Goal: Task Accomplishment & Management: Manage account settings

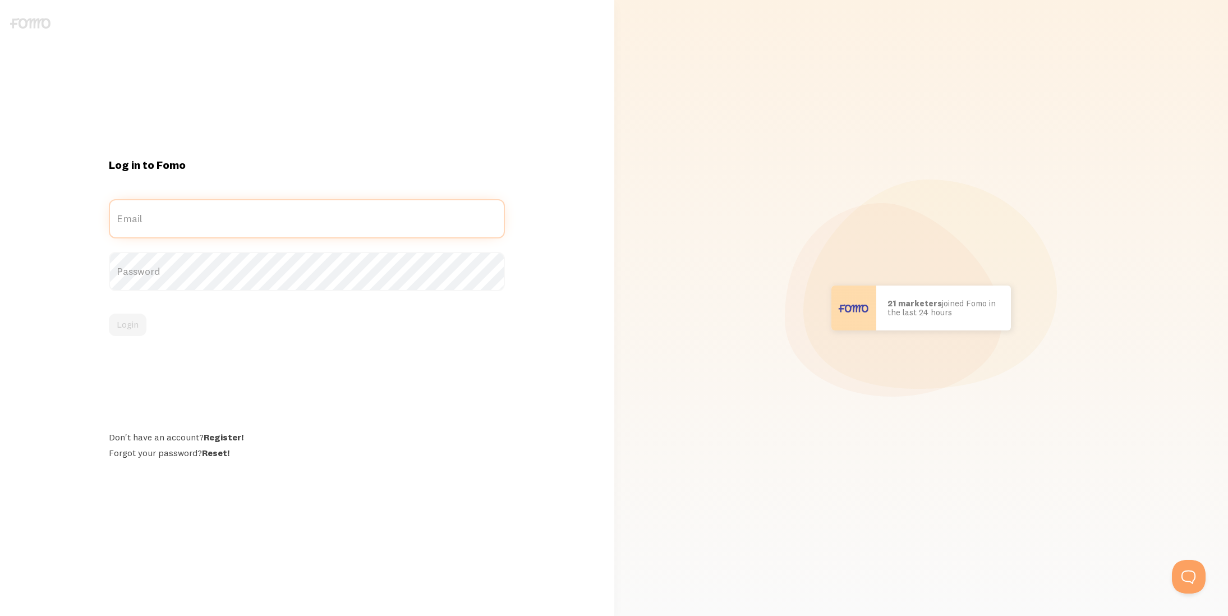
type input "[EMAIL_ADDRESS][DOMAIN_NAME]"
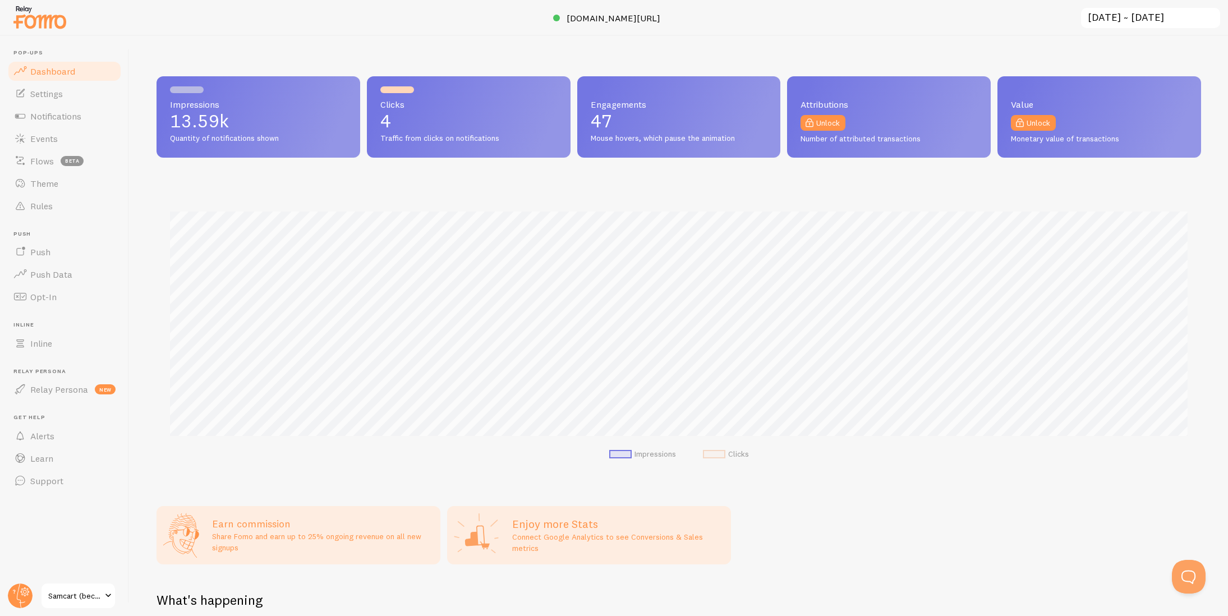
scroll to position [294, 1044]
click at [25, 601] on circle at bounding box center [20, 595] width 25 height 25
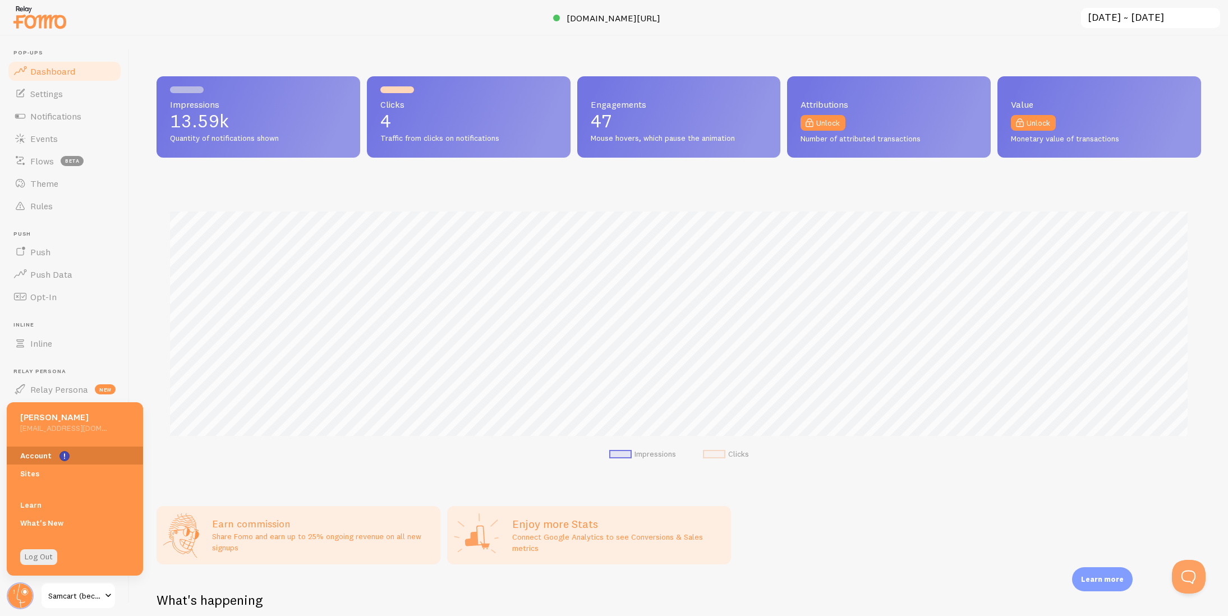
click at [40, 457] on link "Account" at bounding box center [75, 455] width 136 height 18
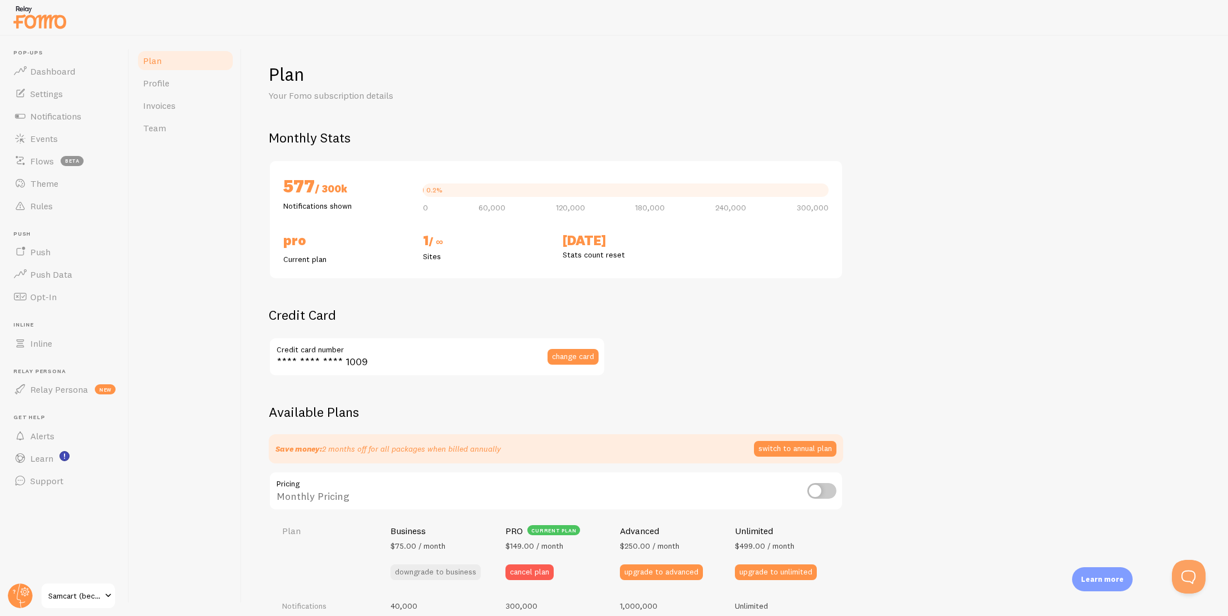
checkbox input "true"
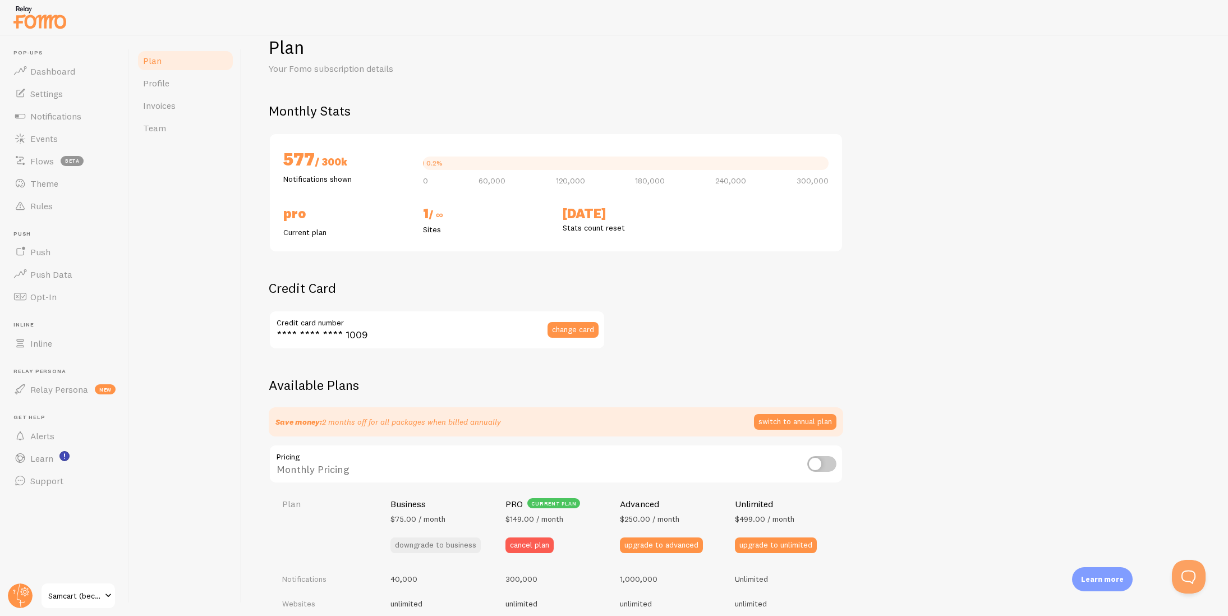
scroll to position [47, 0]
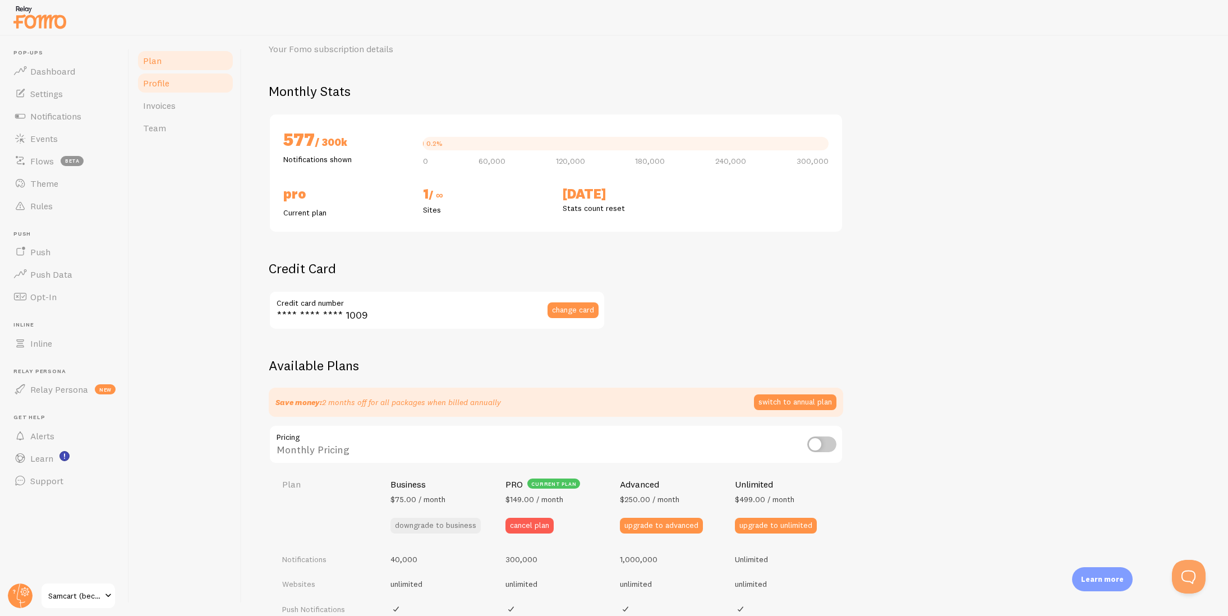
click at [189, 93] on link "Profile" at bounding box center [185, 83] width 98 height 22
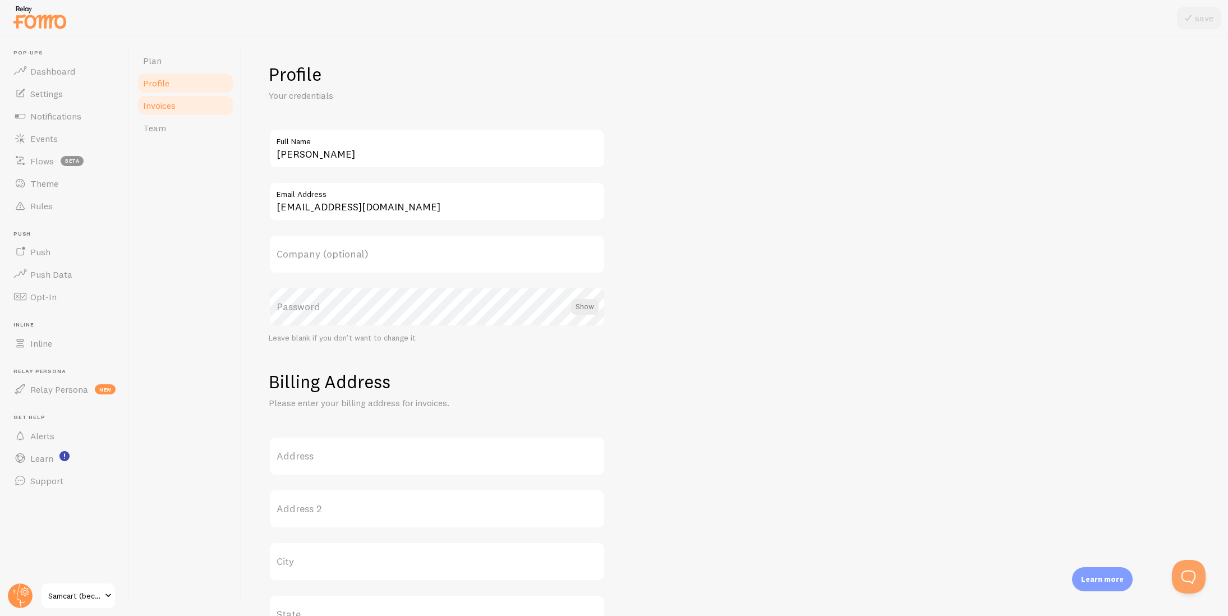
click at [176, 109] on span "Invoices" at bounding box center [159, 105] width 33 height 11
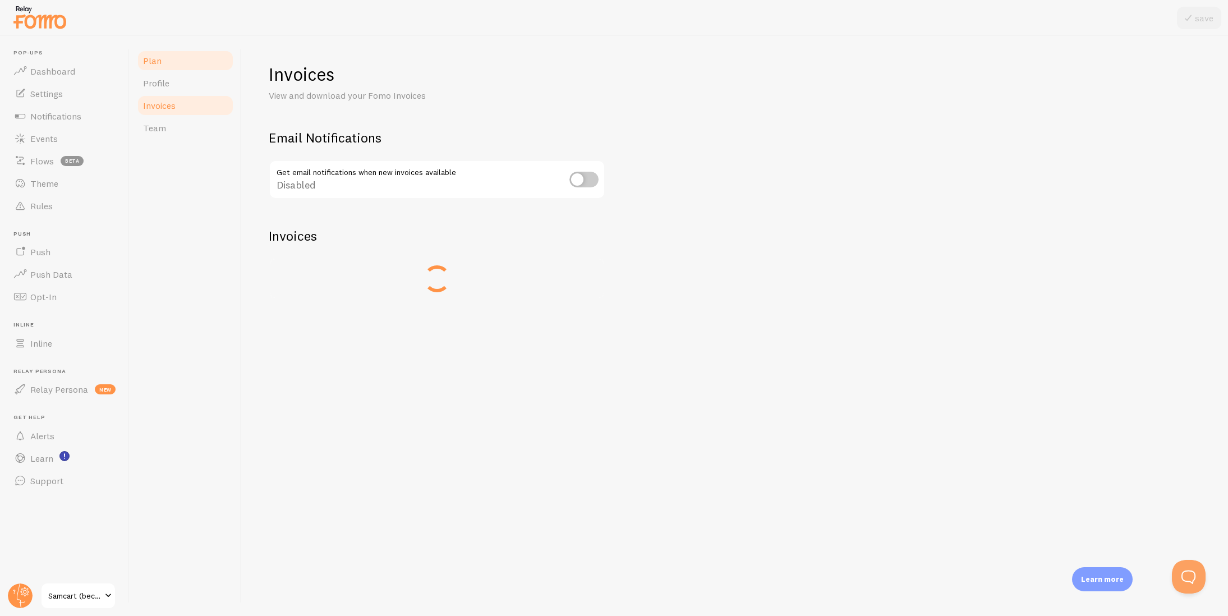
click at [156, 58] on span "Plan" at bounding box center [152, 60] width 19 height 11
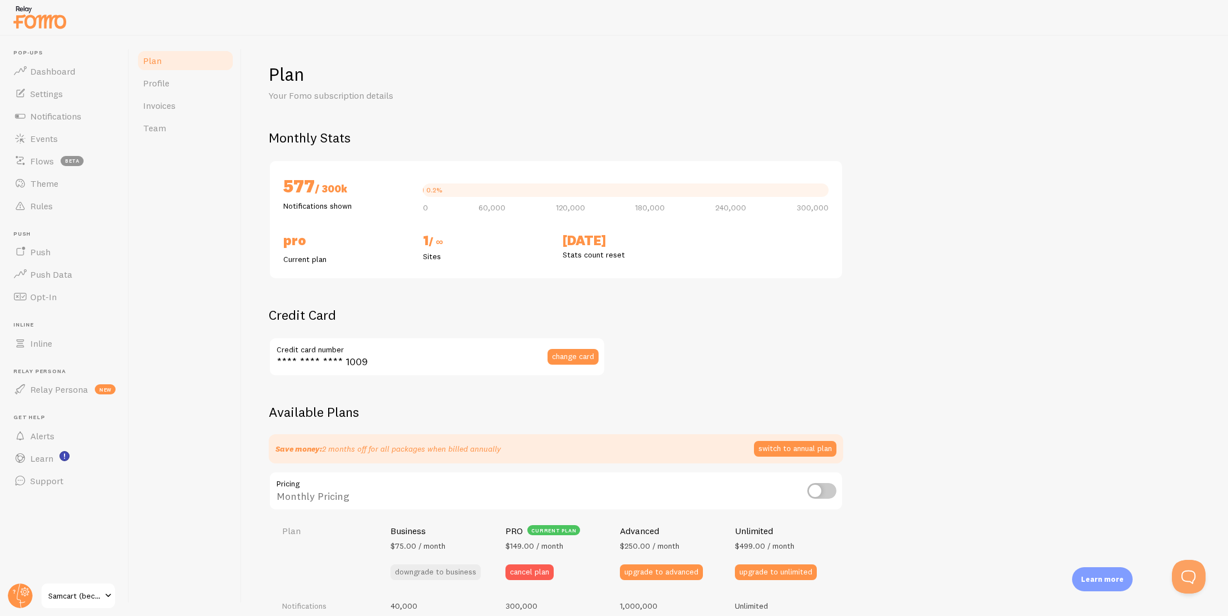
checkbox input "true"
click at [57, 135] on span "Events" at bounding box center [43, 138] width 27 height 11
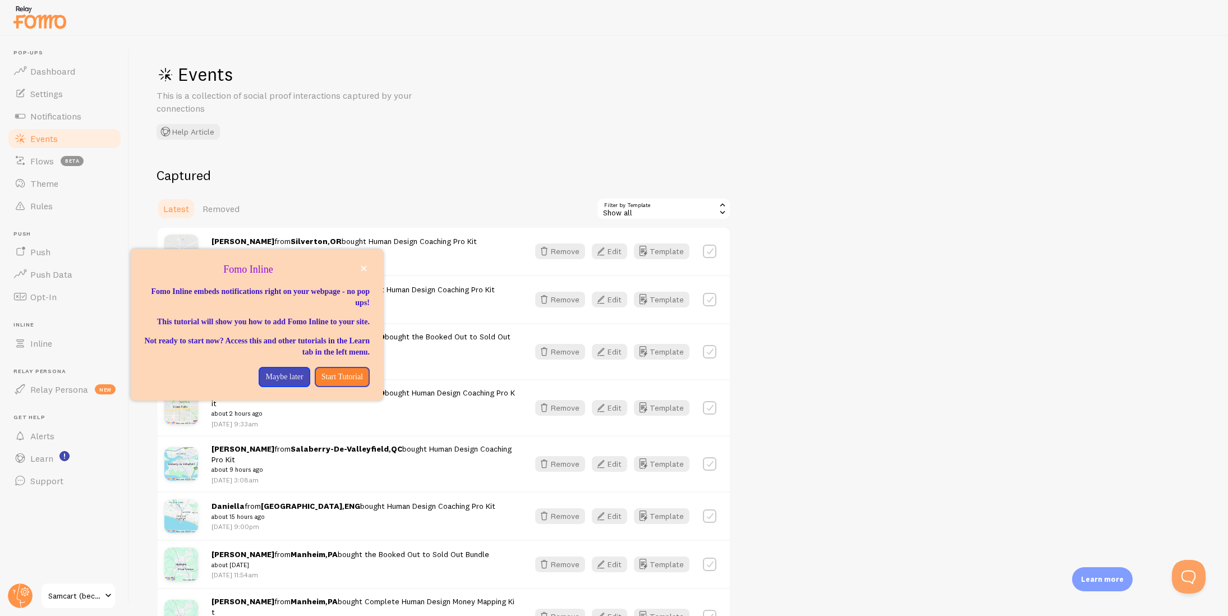
click at [63, 596] on span "Samcart (beccafrancis)" at bounding box center [74, 595] width 53 height 13
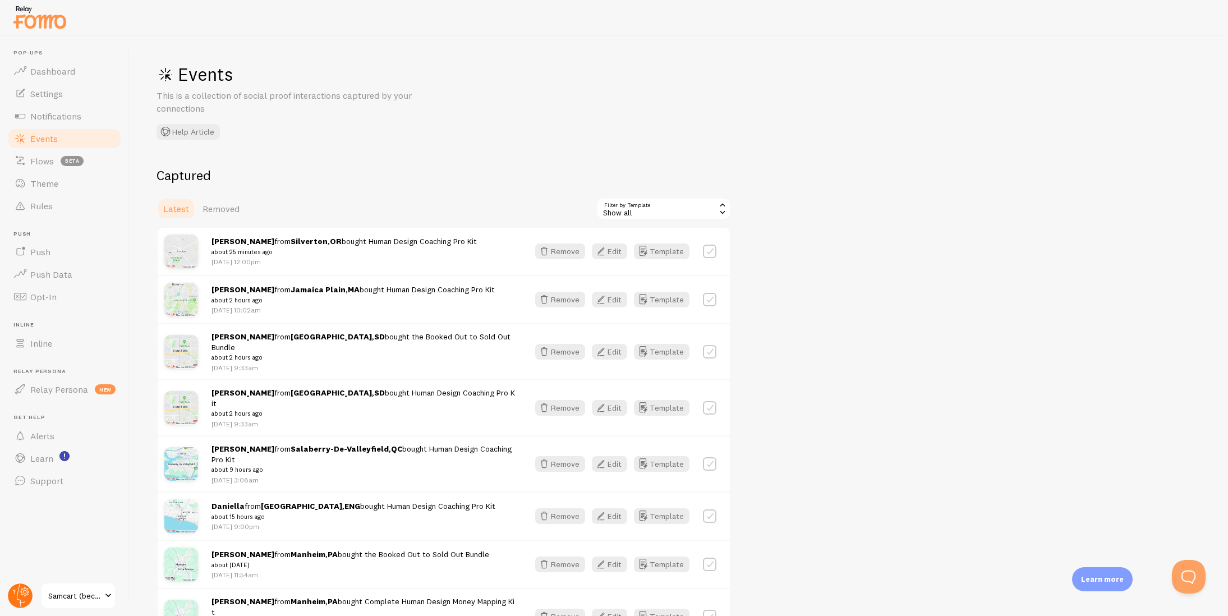
click at [19, 595] on circle at bounding box center [20, 595] width 25 height 25
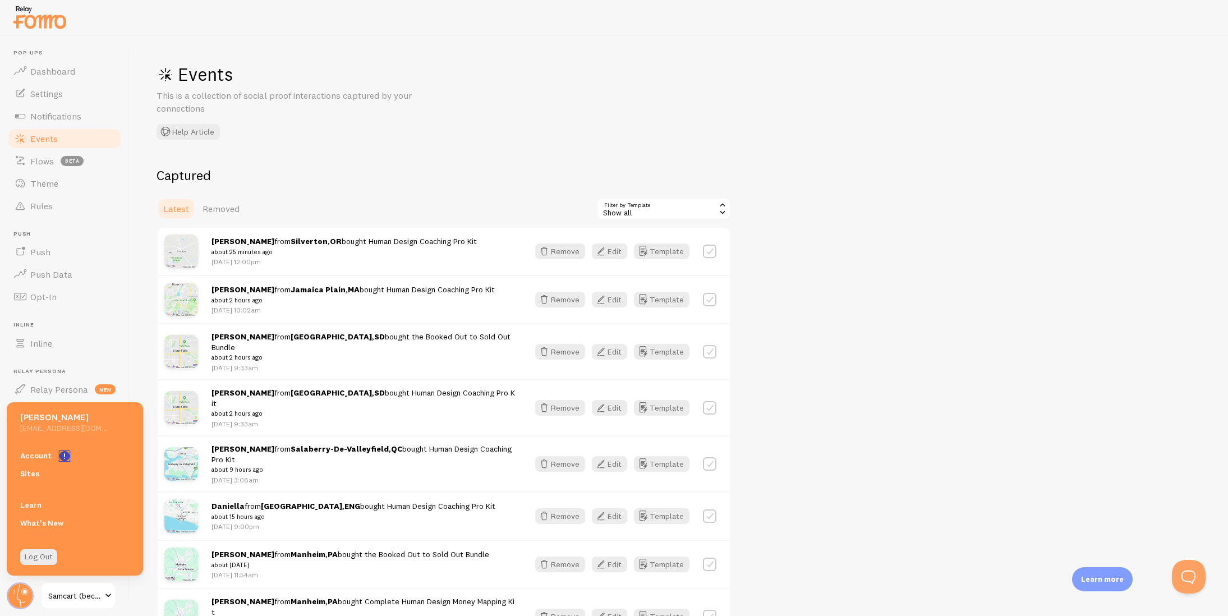
click at [65, 457] on rect "<p>Watch New Feature Tutorials!</p>" at bounding box center [65, 457] width 10 height 10
click at [666, 89] on div "Events This is a collection of social proof interactions captured by your conne…" at bounding box center [679, 326] width 1098 height 580
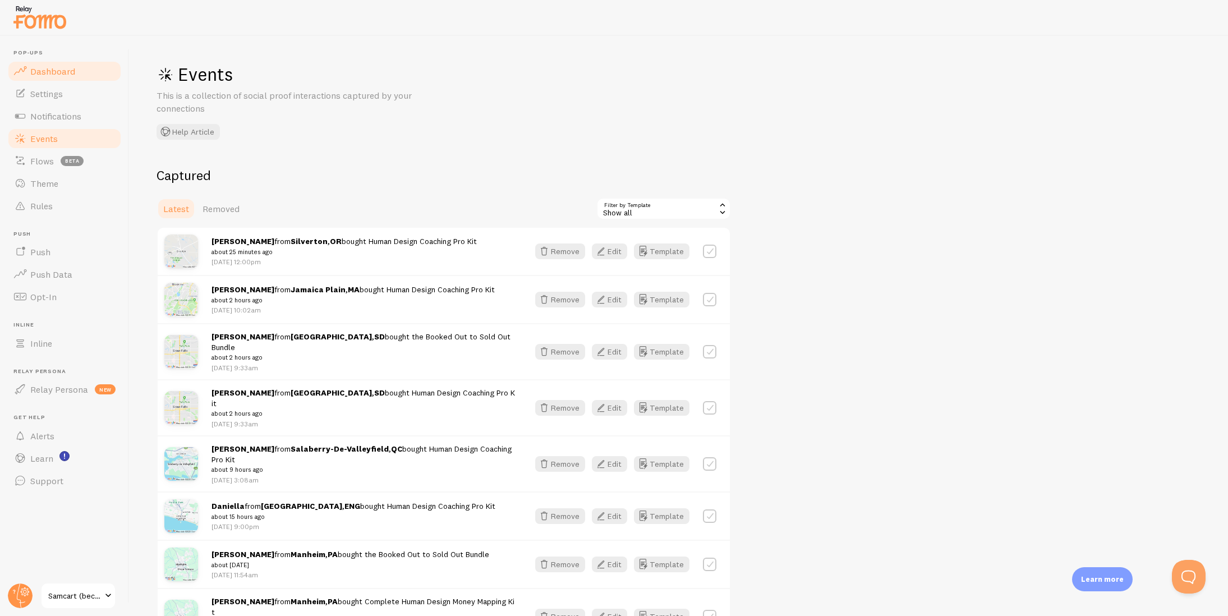
click at [64, 67] on span "Dashboard" at bounding box center [52, 71] width 45 height 11
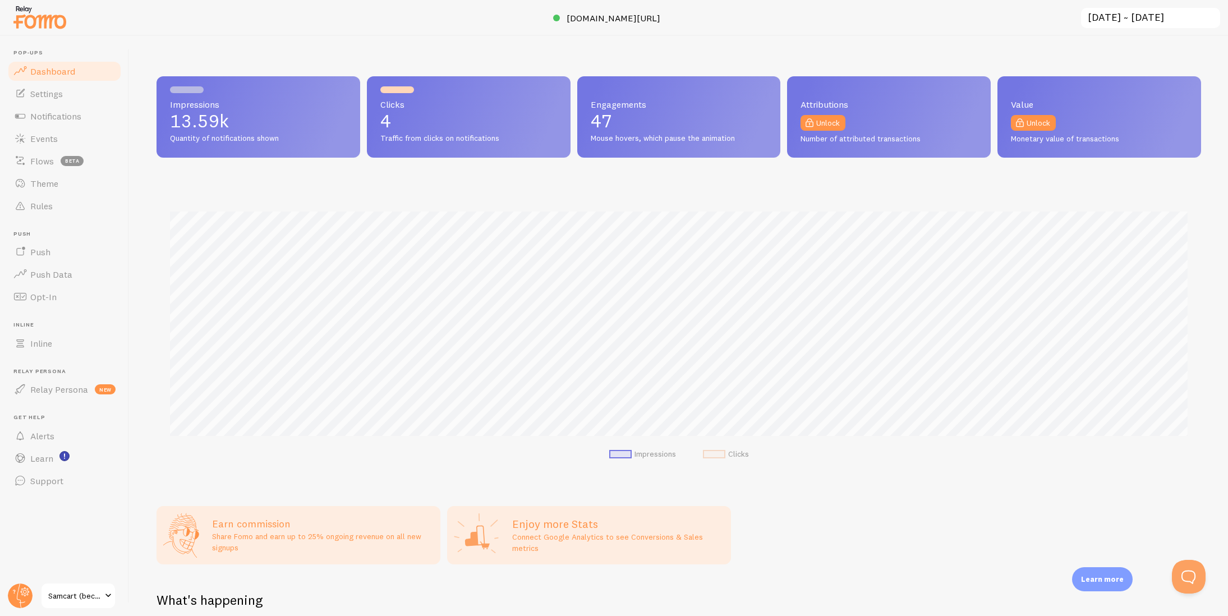
scroll to position [294, 1044]
click at [1162, 19] on input "2025-09-02 ~ 2025-10-02" at bounding box center [1150, 18] width 141 height 23
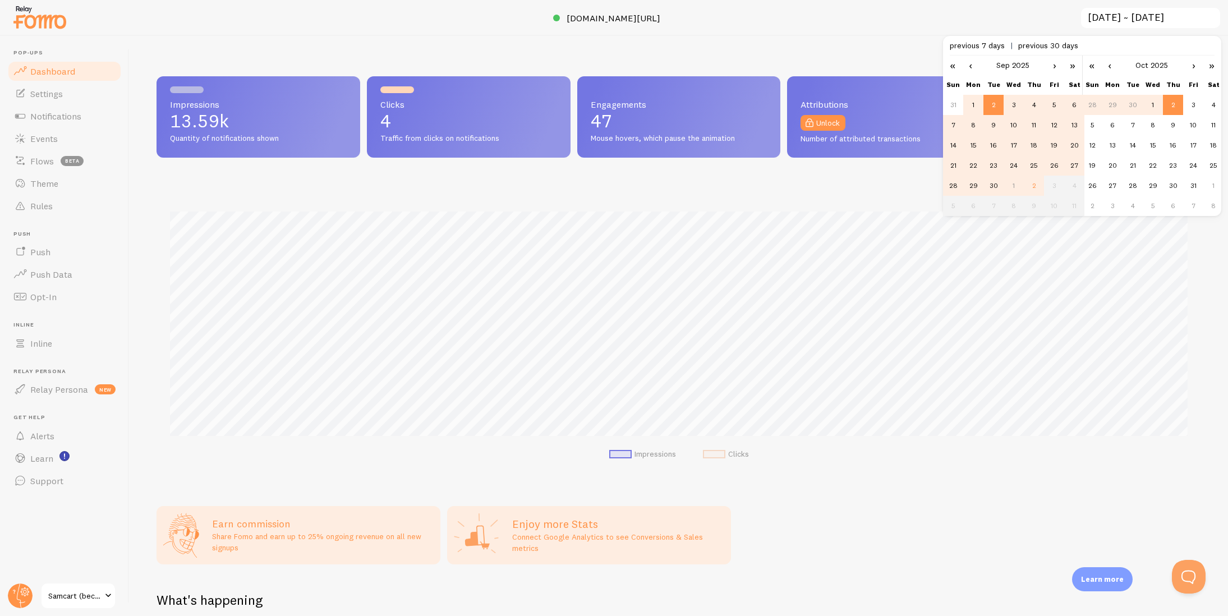
click at [974, 105] on td "1" at bounding box center [973, 105] width 20 height 20
click at [995, 186] on td "30" at bounding box center [993, 186] width 20 height 20
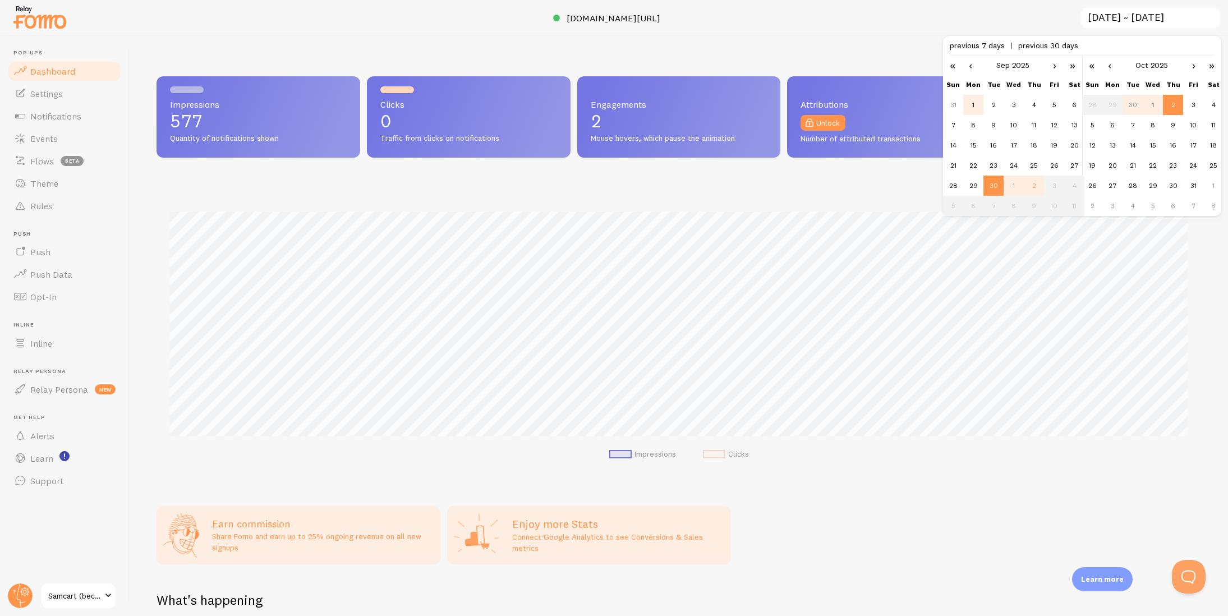
click at [970, 104] on td "1" at bounding box center [973, 105] width 20 height 20
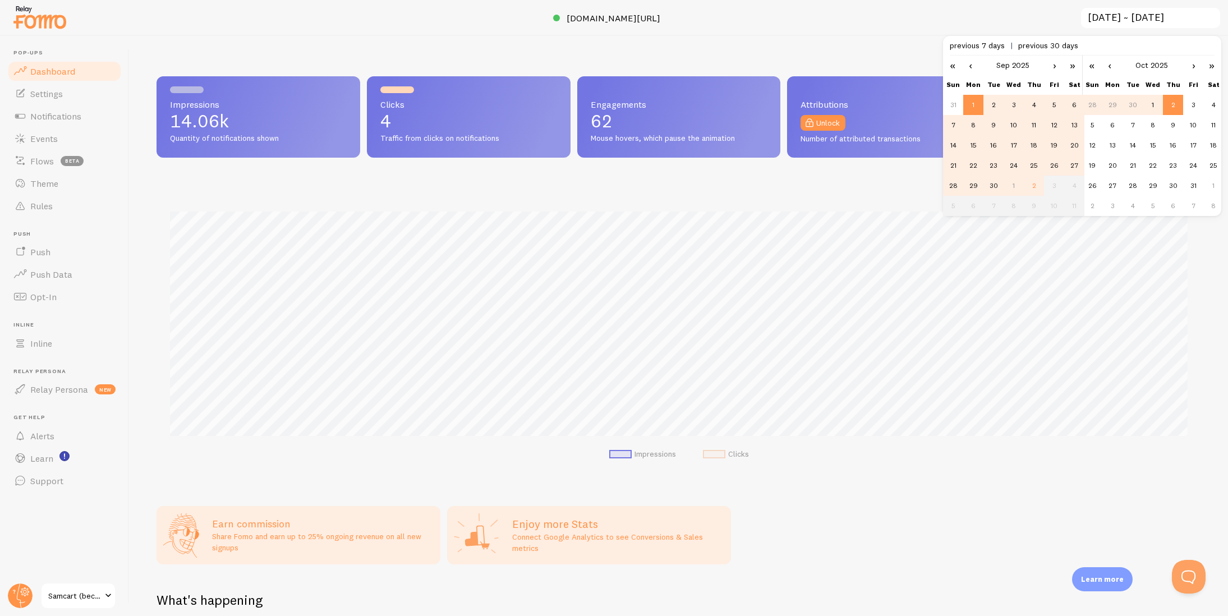
click at [995, 189] on td "30" at bounding box center [993, 186] width 20 height 20
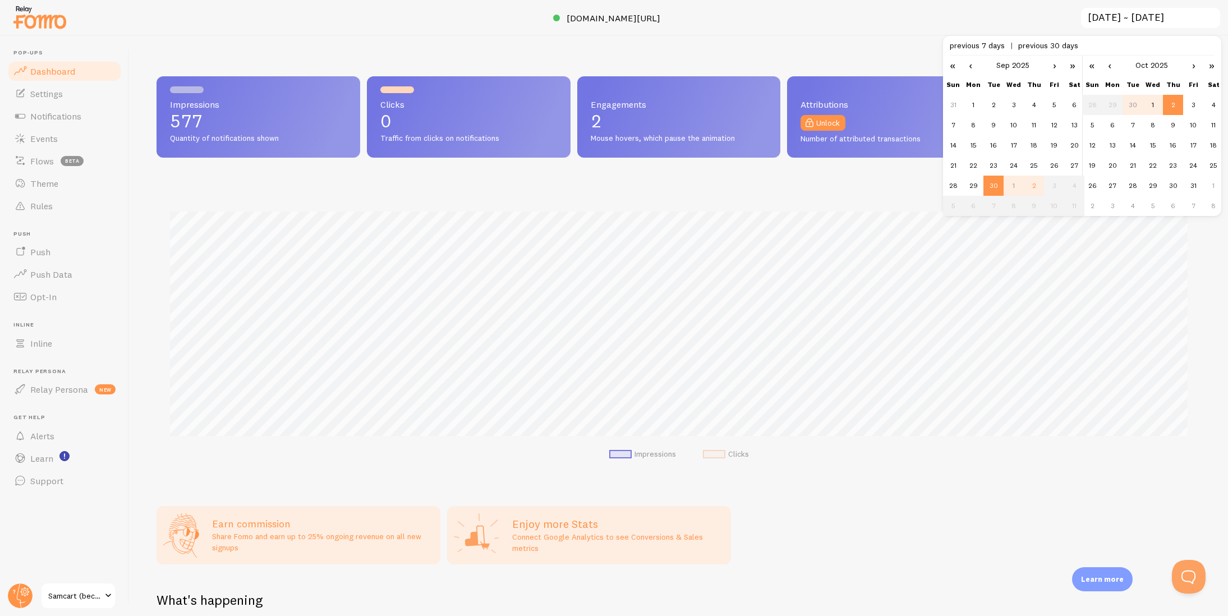
click at [999, 44] on span "previous 7 days" at bounding box center [984, 45] width 68 height 10
click at [1061, 36] on div "previous 7 days previous 30 days" at bounding box center [1082, 46] width 265 height 20
click at [1056, 48] on span "previous 30 days" at bounding box center [1048, 45] width 60 height 10
type input "2025-09-02 ~ 2025-10-02"
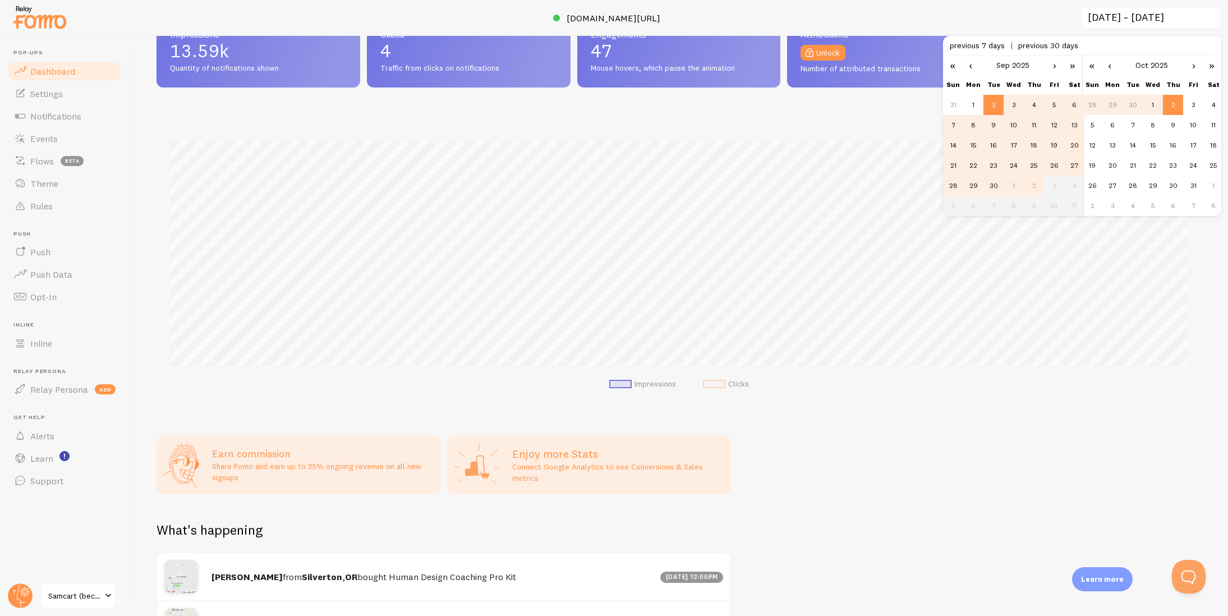
scroll to position [0, 0]
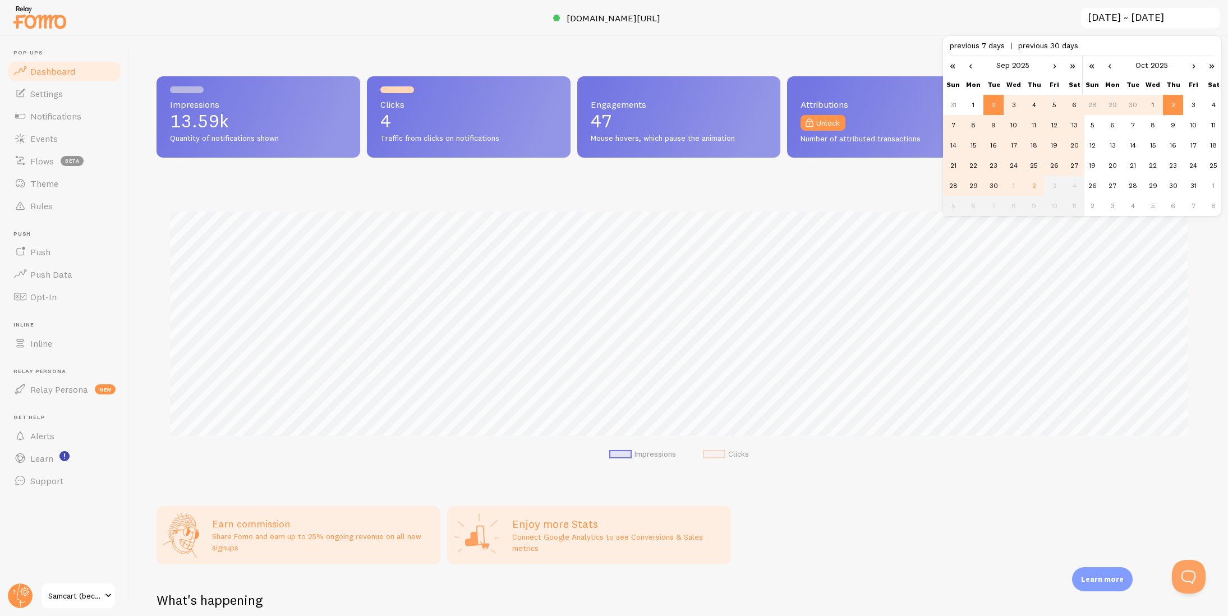
drag, startPoint x: 240, startPoint y: 121, endPoint x: 164, endPoint y: 121, distance: 75.7
click at [164, 121] on div "Impressions 13.59k Quantity of notifications shown" at bounding box center [258, 116] width 204 height 81
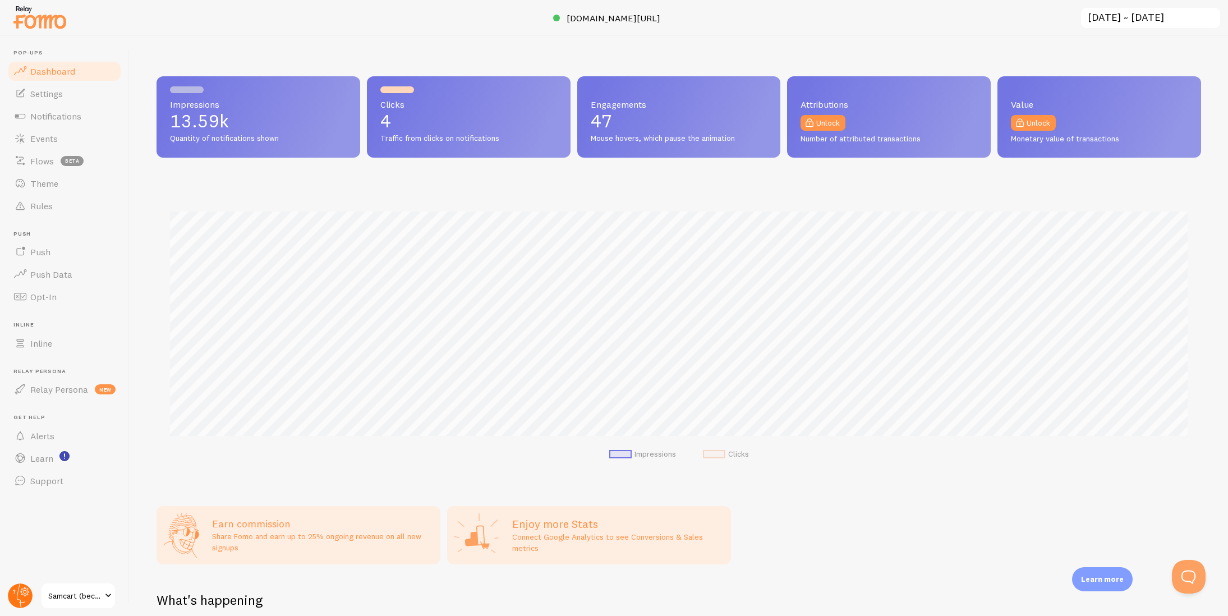
click at [25, 602] on circle at bounding box center [20, 595] width 25 height 25
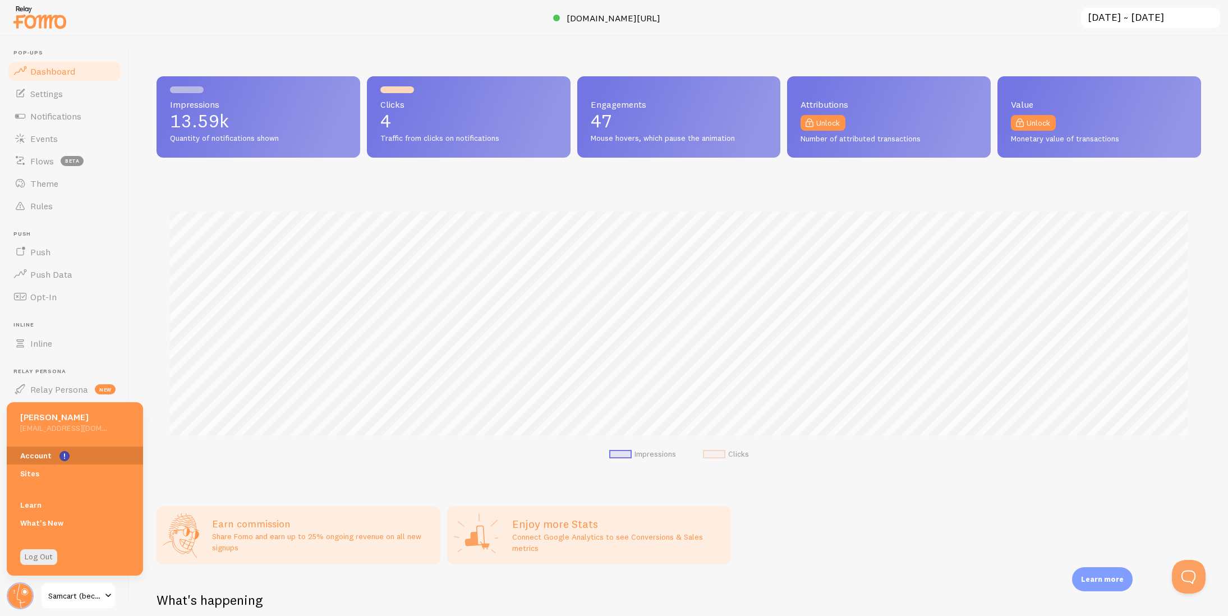
click at [50, 456] on link "Account" at bounding box center [75, 455] width 136 height 18
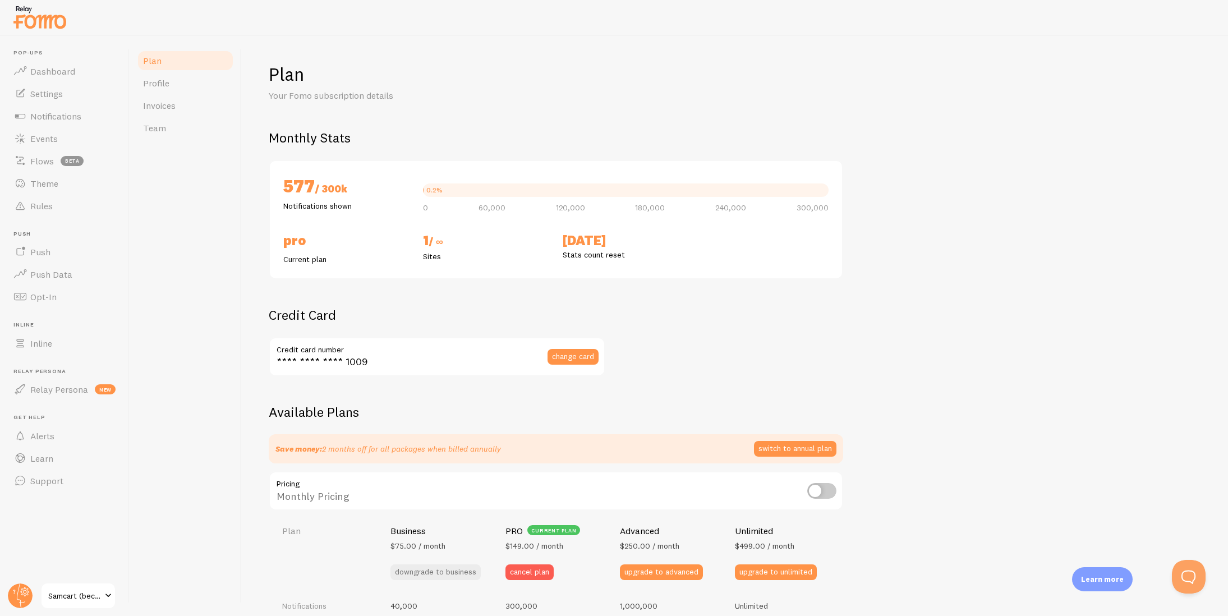
checkbox input "true"
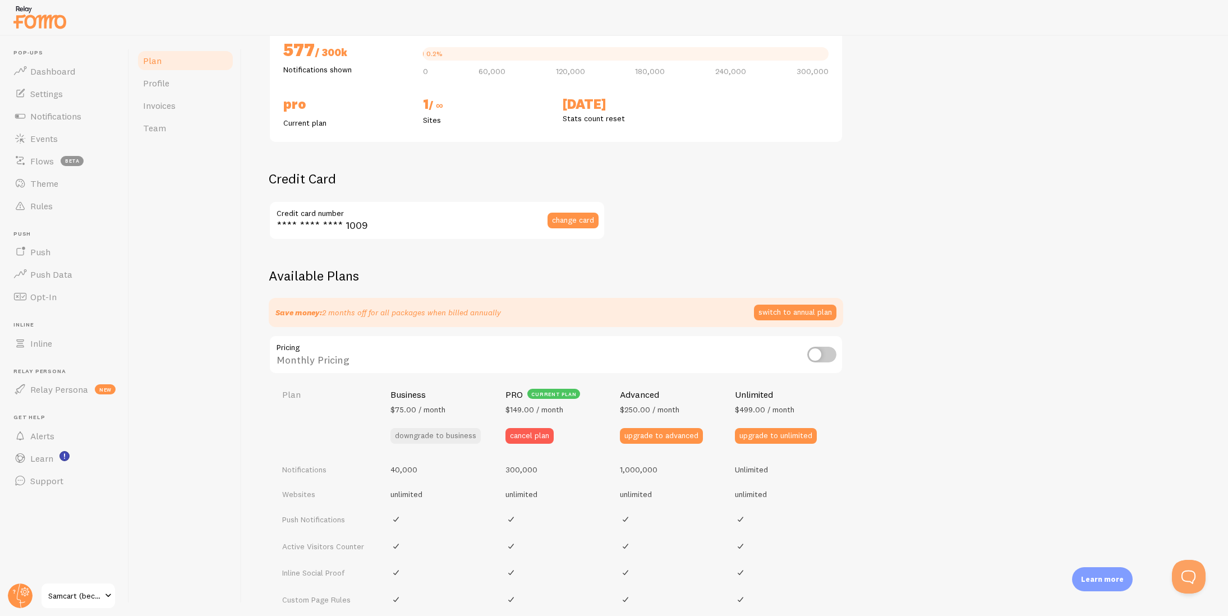
scroll to position [138, 0]
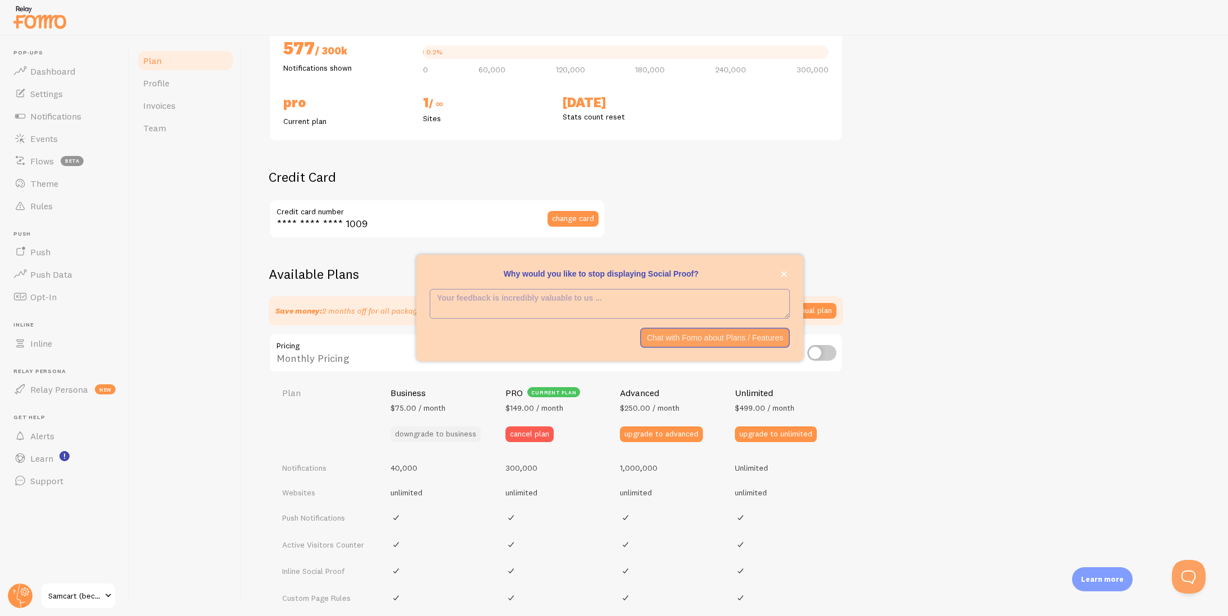
click at [448, 437] on button "downgrade to business" at bounding box center [435, 434] width 90 height 16
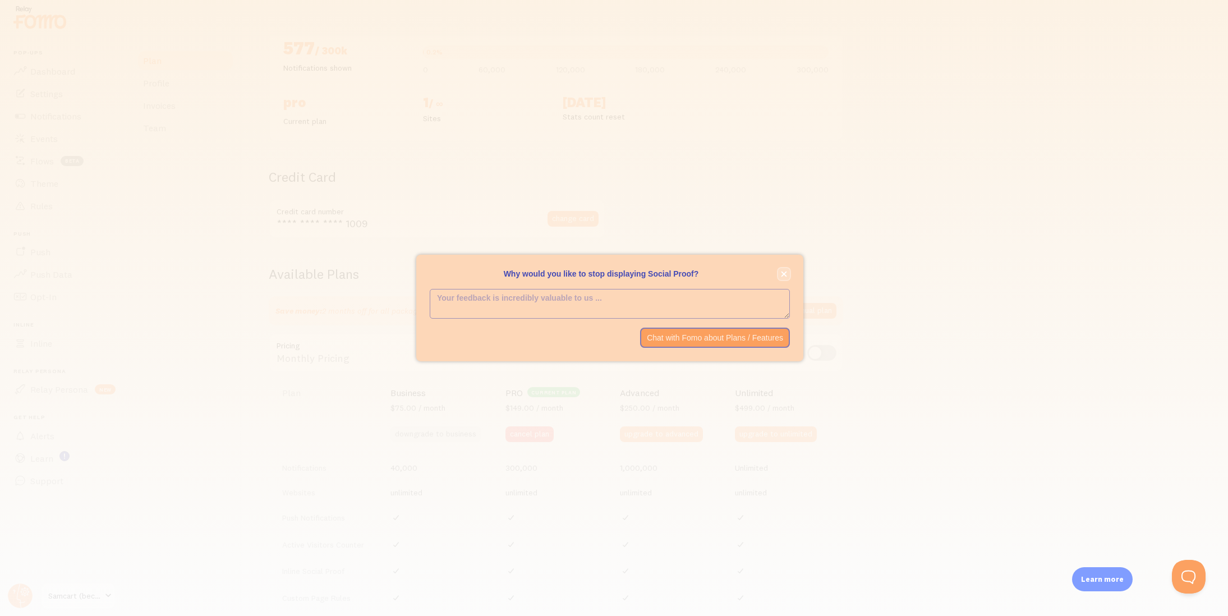
click at [784, 270] on button "close," at bounding box center [784, 274] width 12 height 12
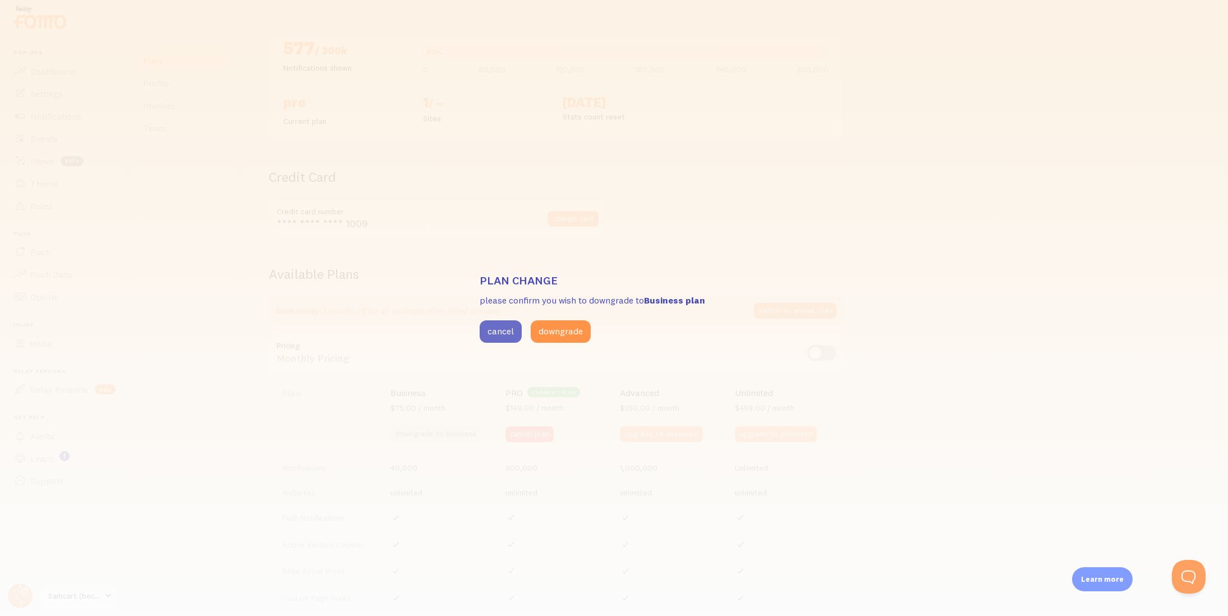
click at [492, 328] on button "cancel" at bounding box center [501, 331] width 42 height 22
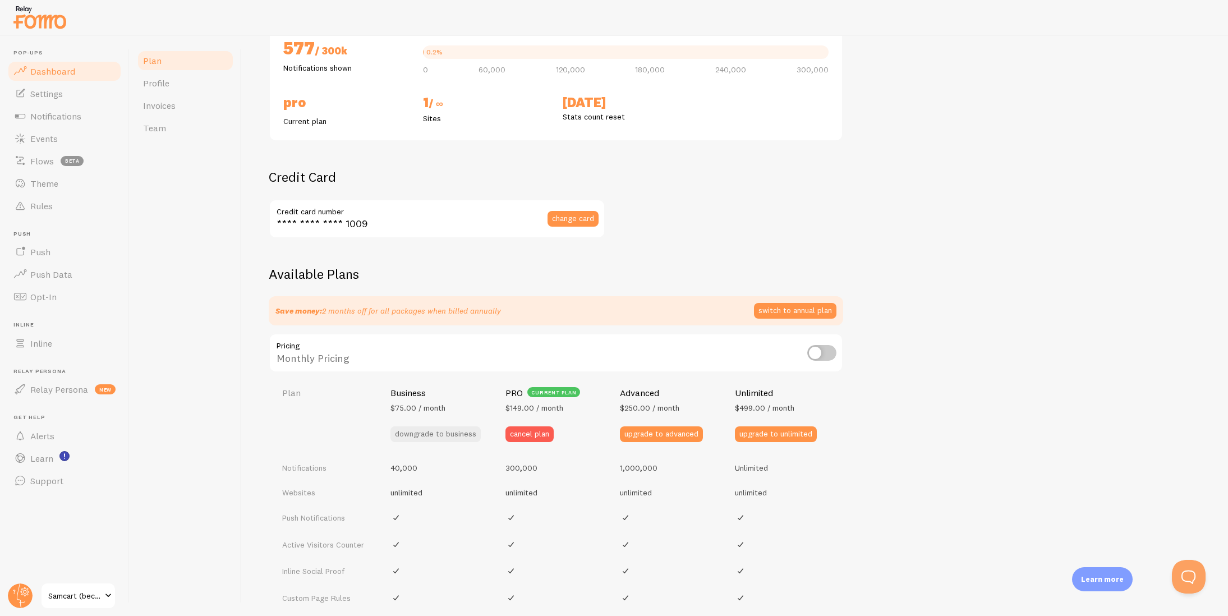
click at [55, 70] on span "Dashboard" at bounding box center [52, 71] width 45 height 11
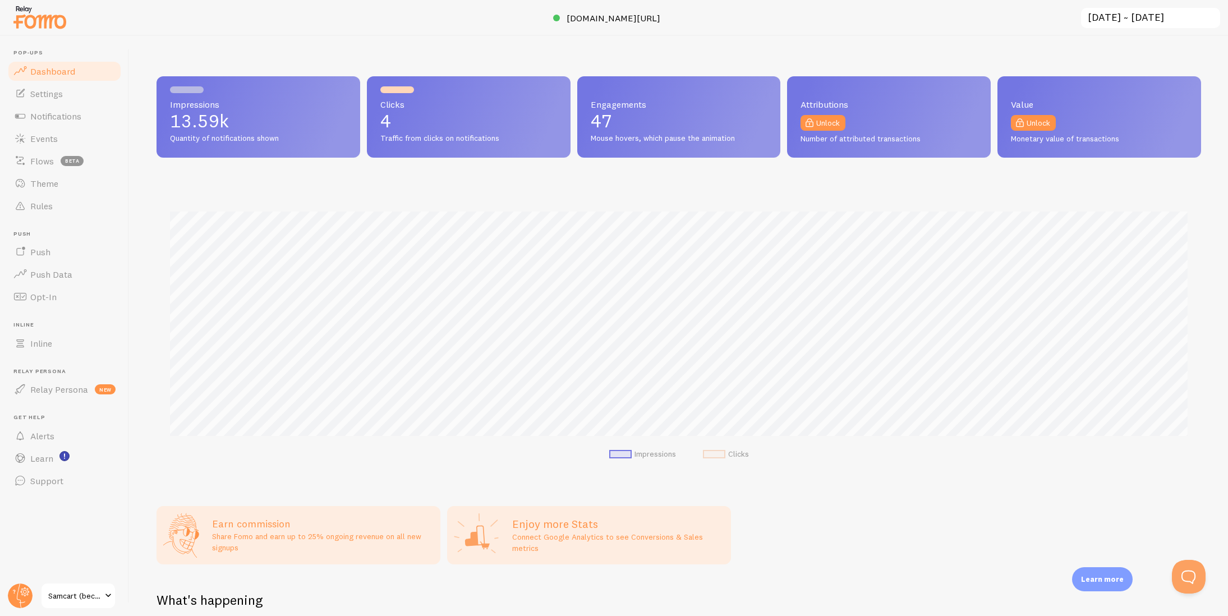
scroll to position [294, 1044]
click at [1112, 21] on input "2025-09-02 ~ 2025-10-02" at bounding box center [1150, 18] width 141 height 23
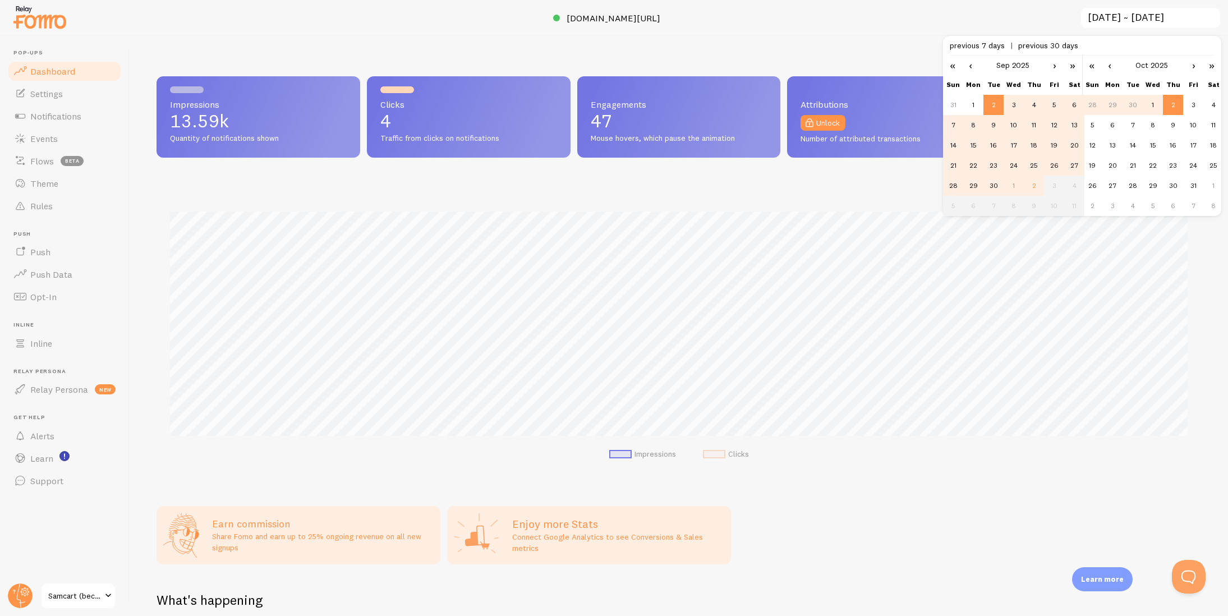
click at [1058, 47] on span "previous 30 days" at bounding box center [1048, 45] width 60 height 10
click at [950, 69] on link "«" at bounding box center [952, 65] width 19 height 19
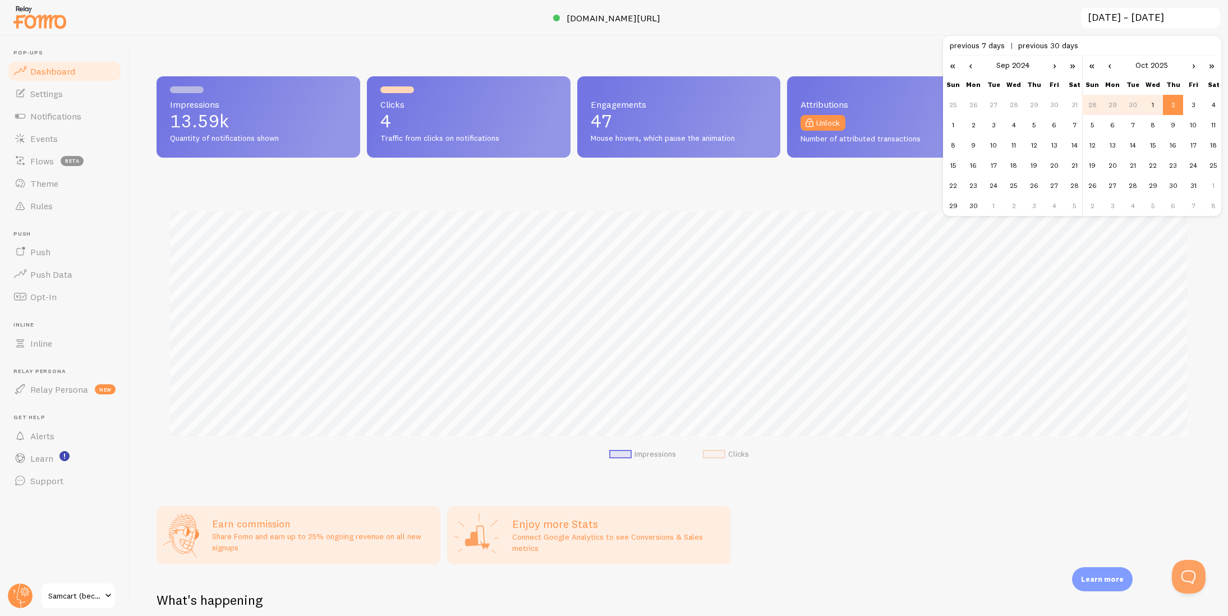
click at [970, 68] on link "‹" at bounding box center [970, 65] width 17 height 19
click at [1073, 67] on link "»" at bounding box center [1072, 65] width 19 height 19
click at [969, 68] on link "‹" at bounding box center [970, 65] width 17 height 19
click at [991, 104] on td "1" at bounding box center [993, 105] width 20 height 20
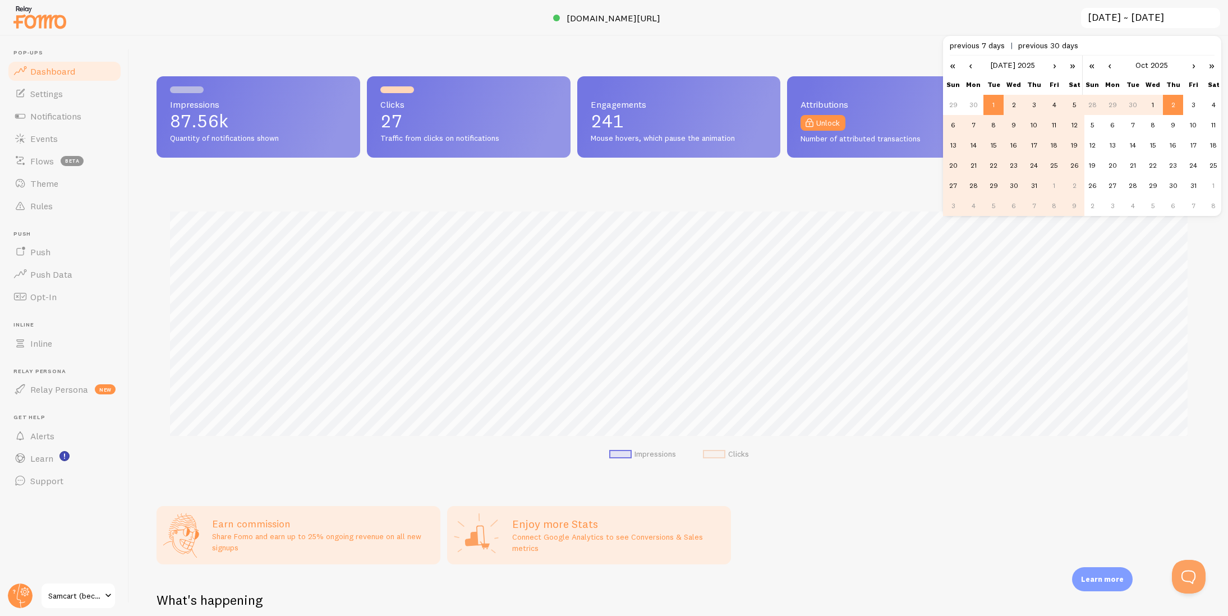
click at [1121, 20] on input "2025-07-01 ~ 2025-10-02" at bounding box center [1150, 18] width 141 height 23
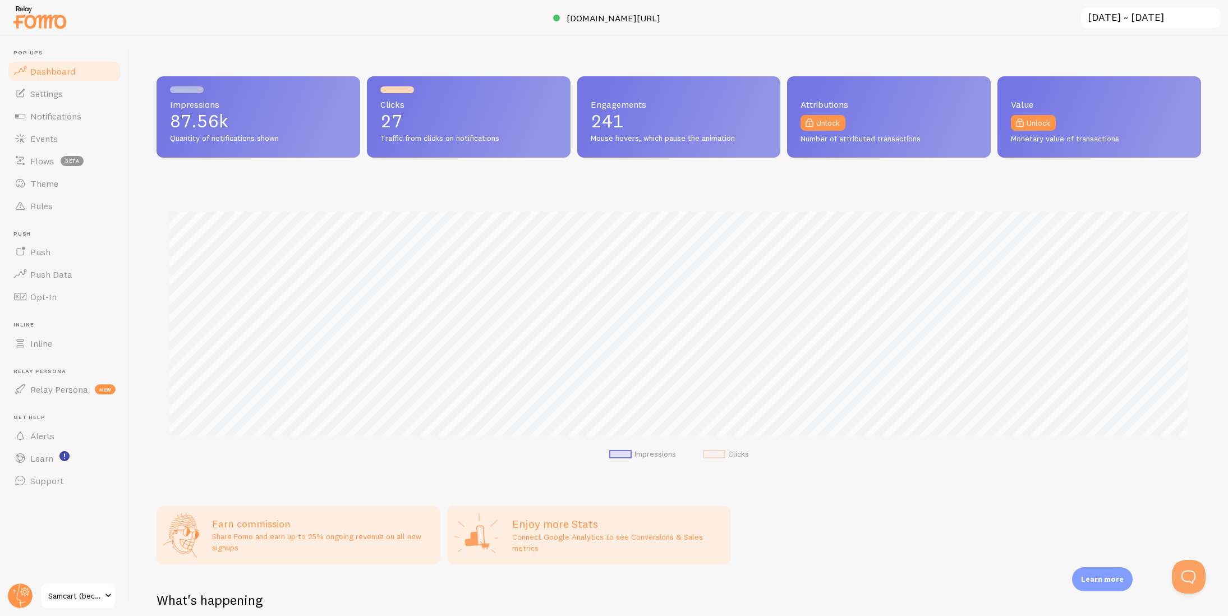
click at [1121, 20] on input "2025-07-01 ~ 2025-10-02" at bounding box center [1150, 18] width 141 height 23
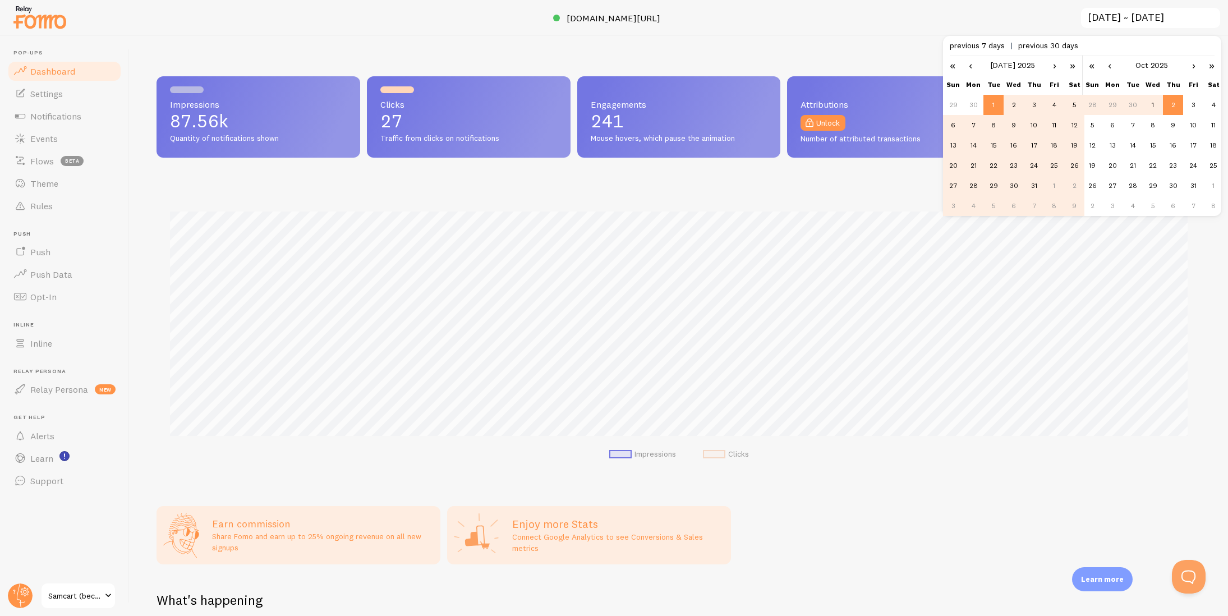
click at [994, 104] on td "1" at bounding box center [993, 105] width 20 height 20
click at [1037, 186] on td "31" at bounding box center [1034, 186] width 20 height 20
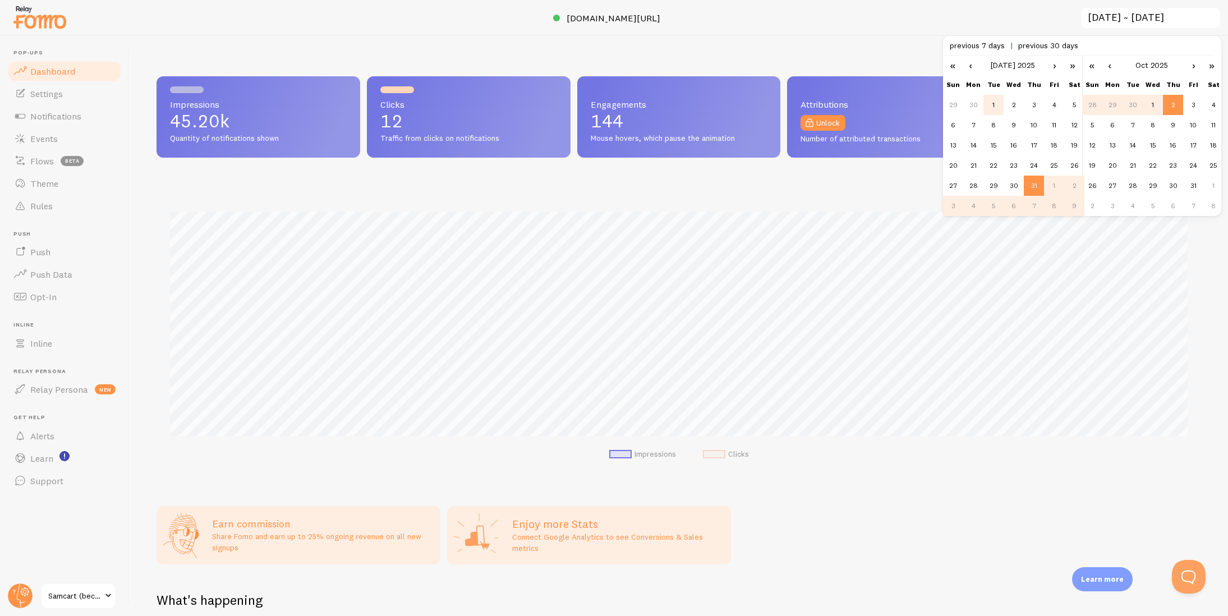
click at [996, 105] on td "1" at bounding box center [993, 105] width 20 height 20
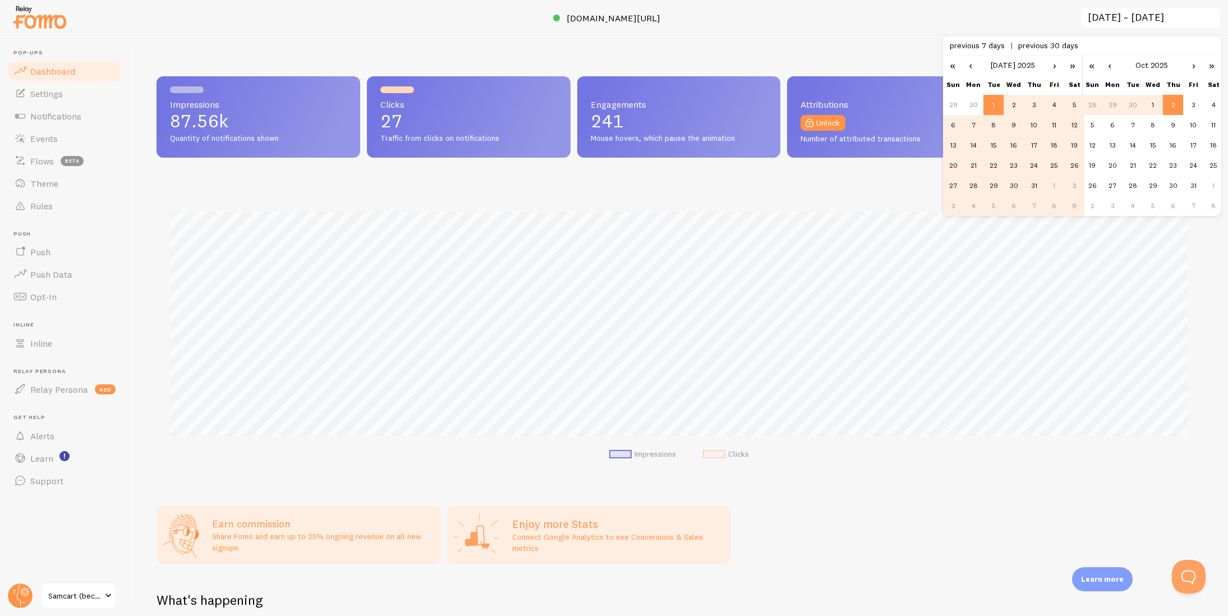
click at [1032, 181] on td "31" at bounding box center [1034, 186] width 20 height 20
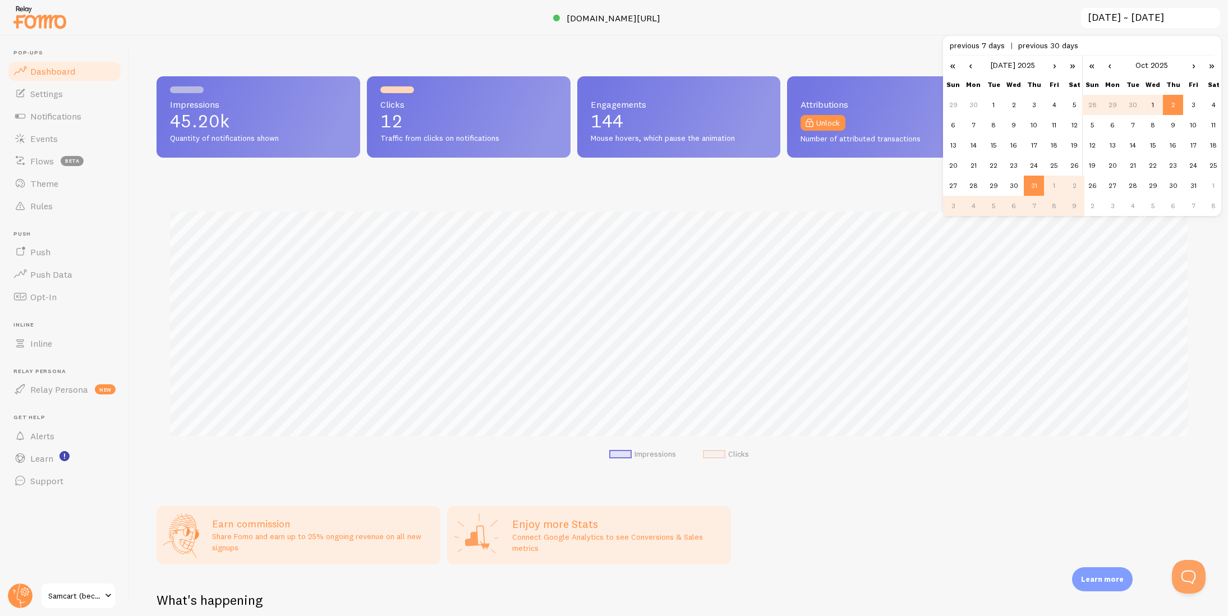
click at [1048, 43] on span "previous 30 days" at bounding box center [1048, 45] width 60 height 10
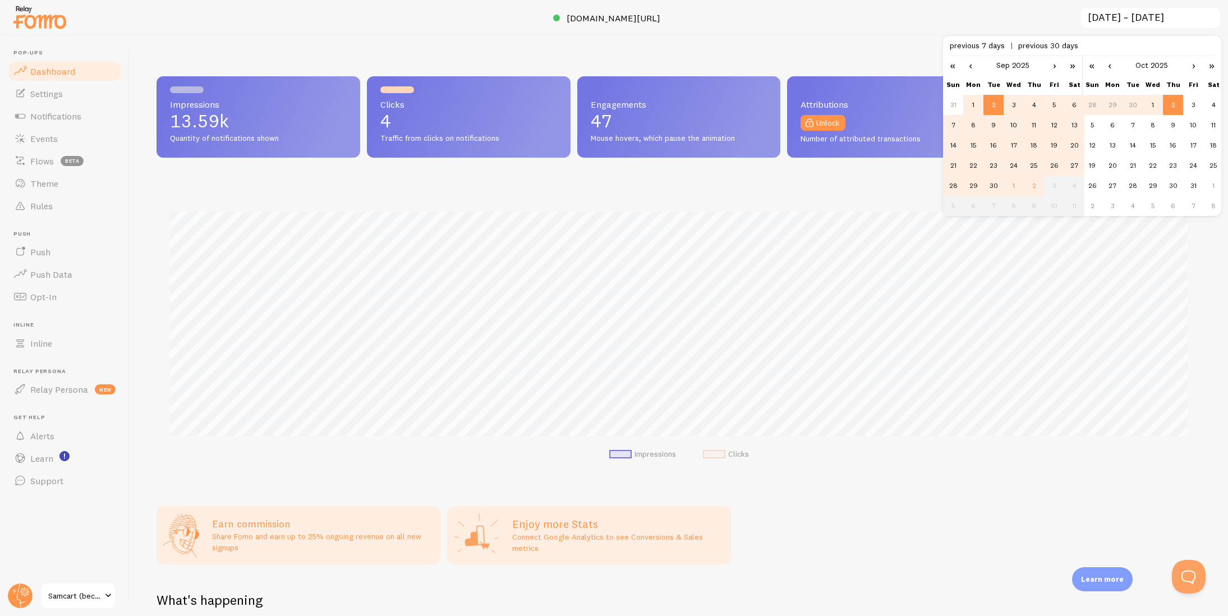
click at [967, 103] on td "1" at bounding box center [973, 105] width 20 height 20
click at [956, 66] on link "«" at bounding box center [952, 65] width 19 height 19
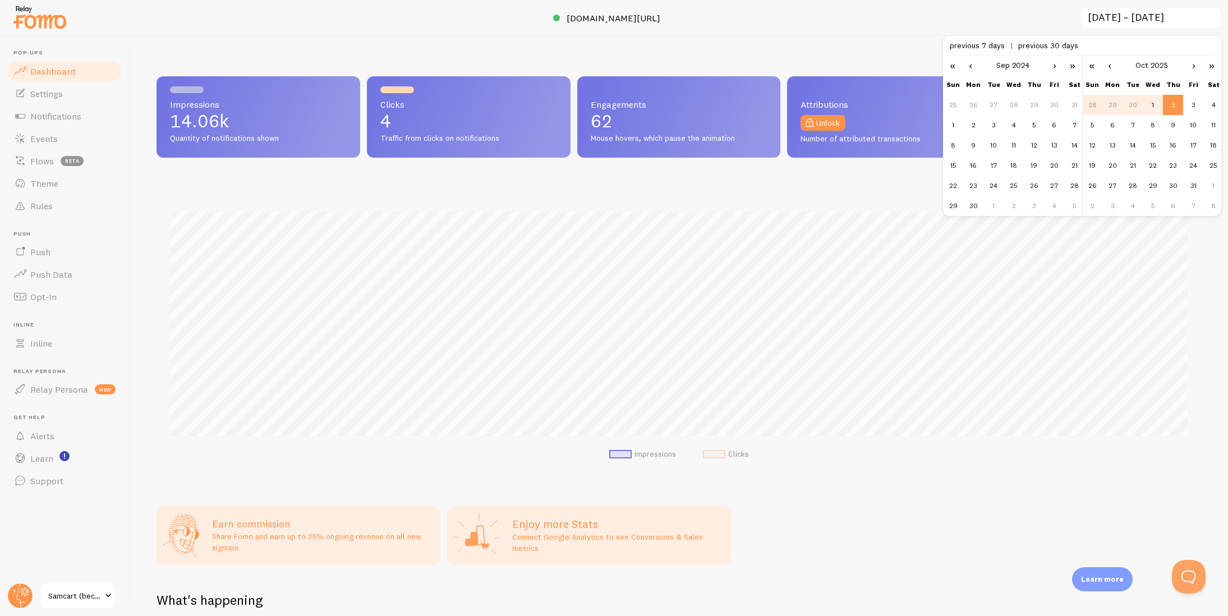
click at [1073, 68] on link "»" at bounding box center [1072, 65] width 19 height 19
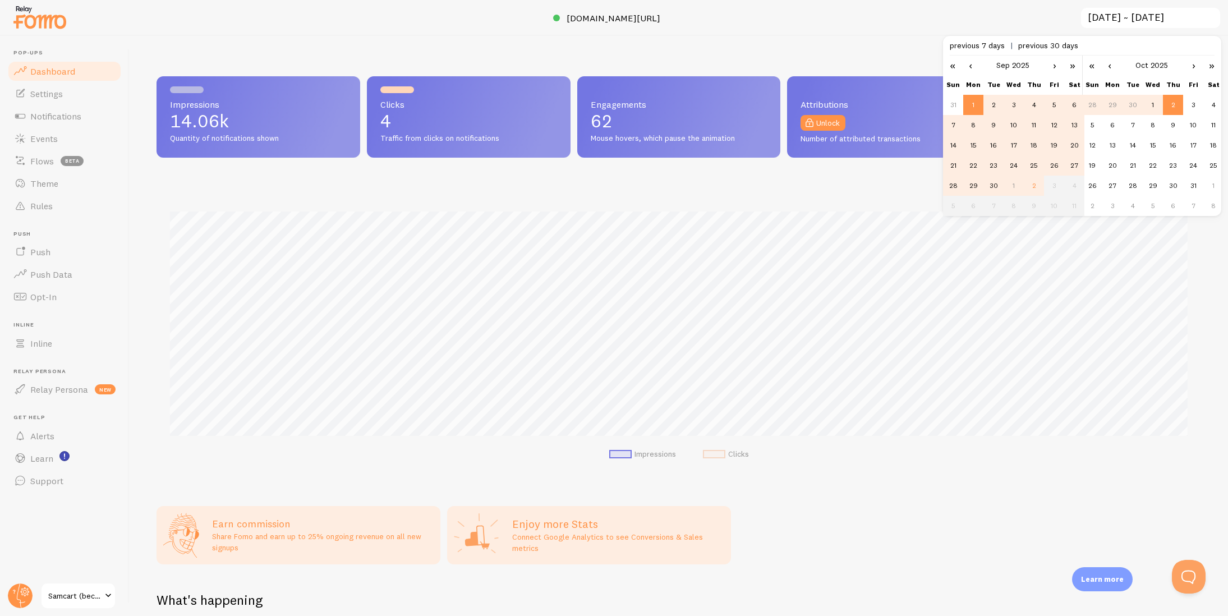
click at [970, 66] on link "‹" at bounding box center [970, 65] width 17 height 19
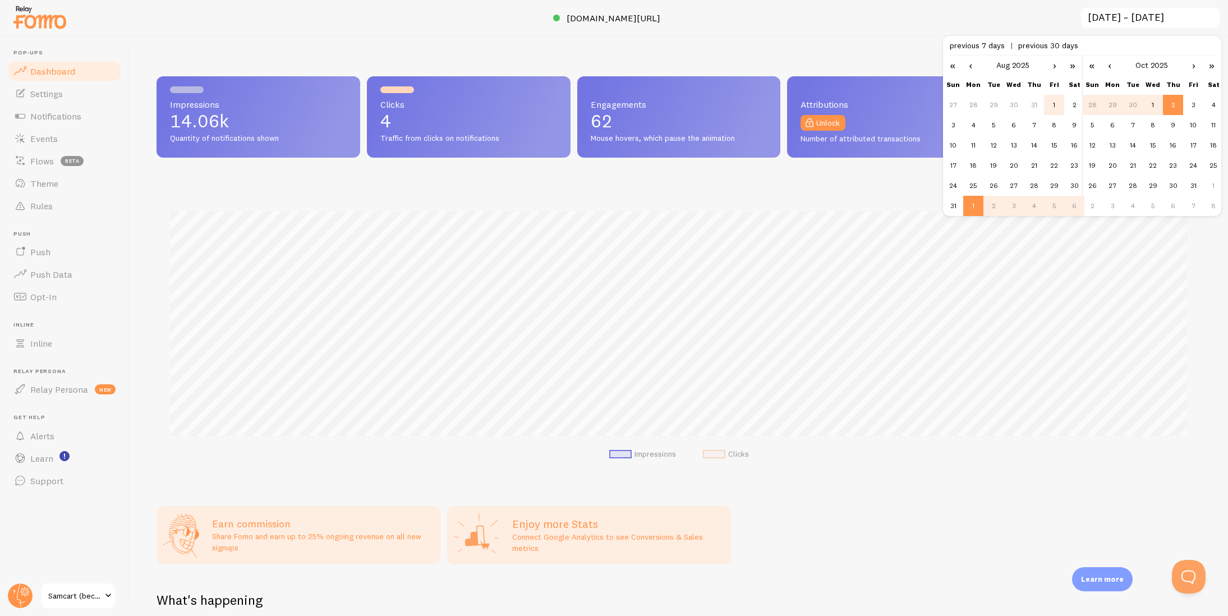
click at [1053, 109] on td "1" at bounding box center [1054, 105] width 20 height 20
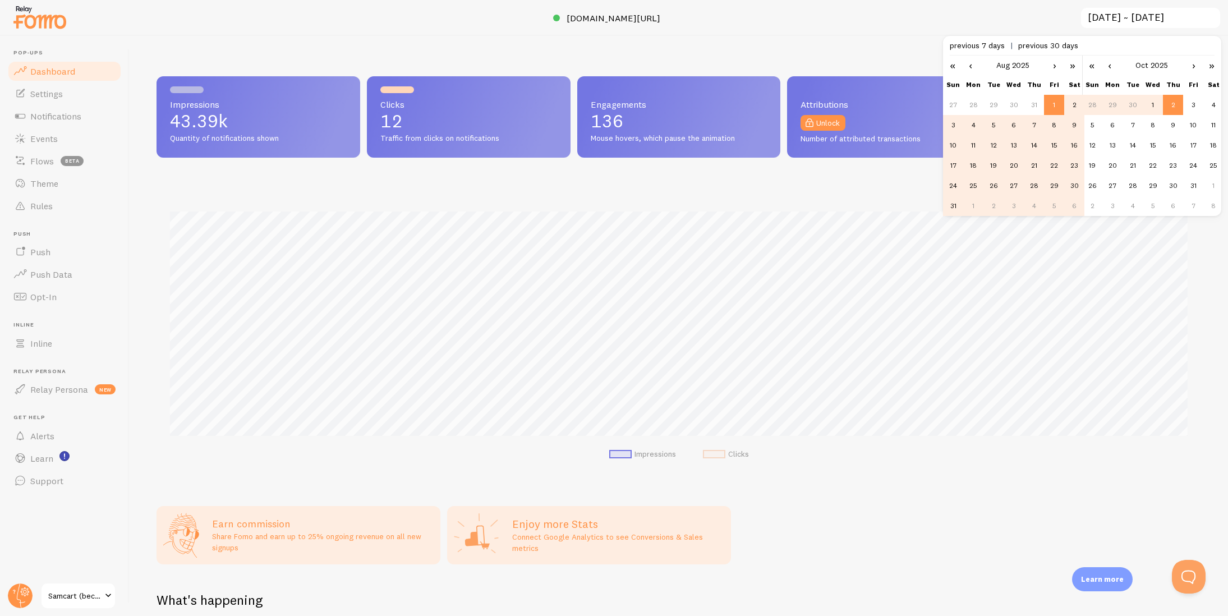
click at [972, 67] on link "‹" at bounding box center [970, 65] width 17 height 19
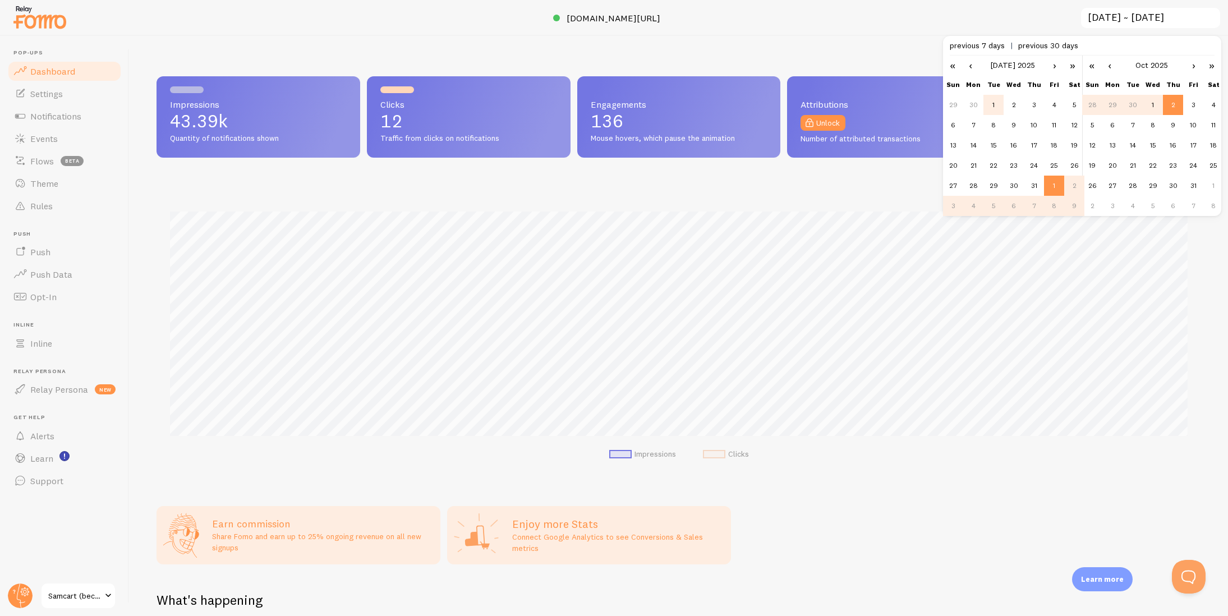
click at [998, 110] on td "1" at bounding box center [993, 105] width 20 height 20
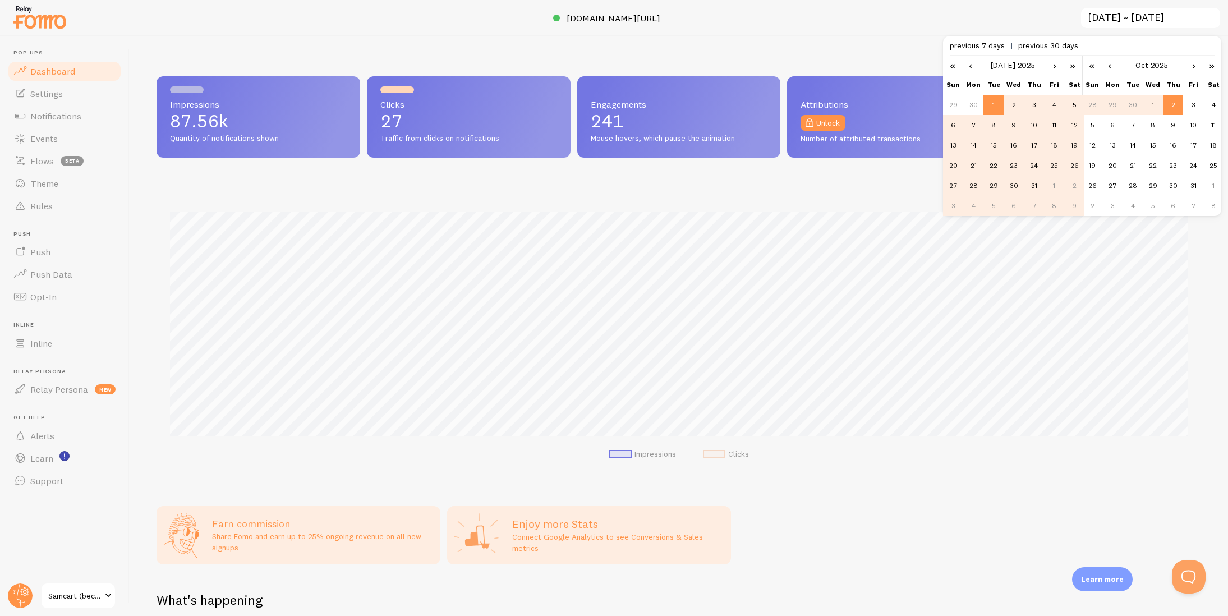
click at [1110, 67] on link "‹" at bounding box center [1109, 65] width 17 height 19
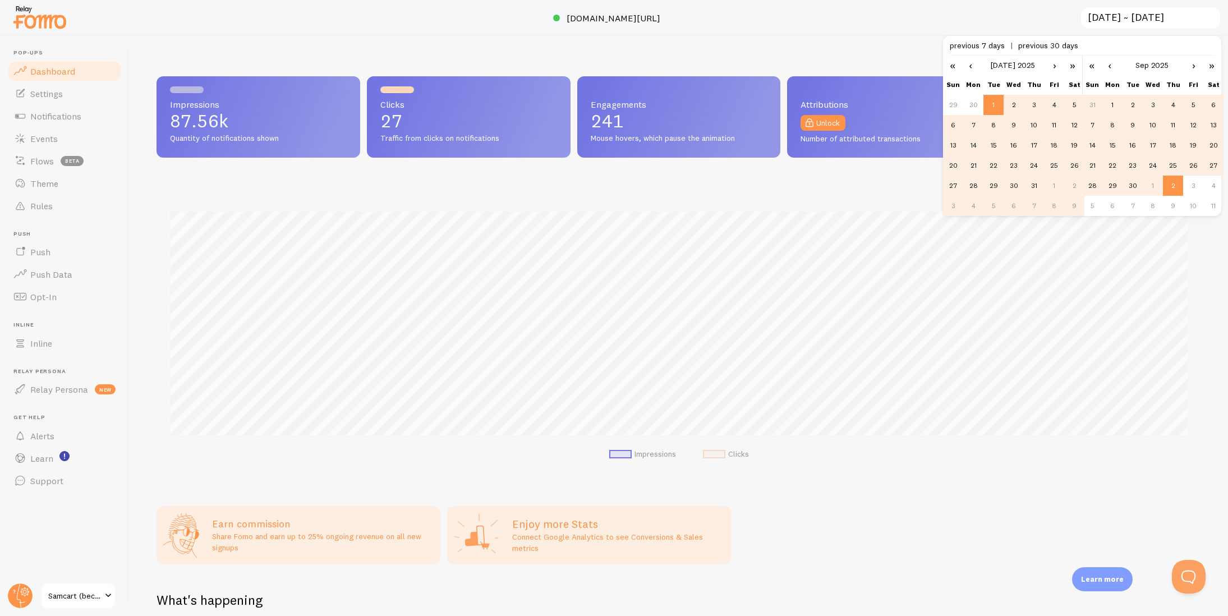
click at [1110, 67] on link "‹" at bounding box center [1109, 65] width 17 height 19
click at [1175, 186] on td "31" at bounding box center [1173, 186] width 20 height 20
type input "2025-07-01 ~ 2025-07-31"
click at [22, 600] on circle at bounding box center [20, 595] width 25 height 25
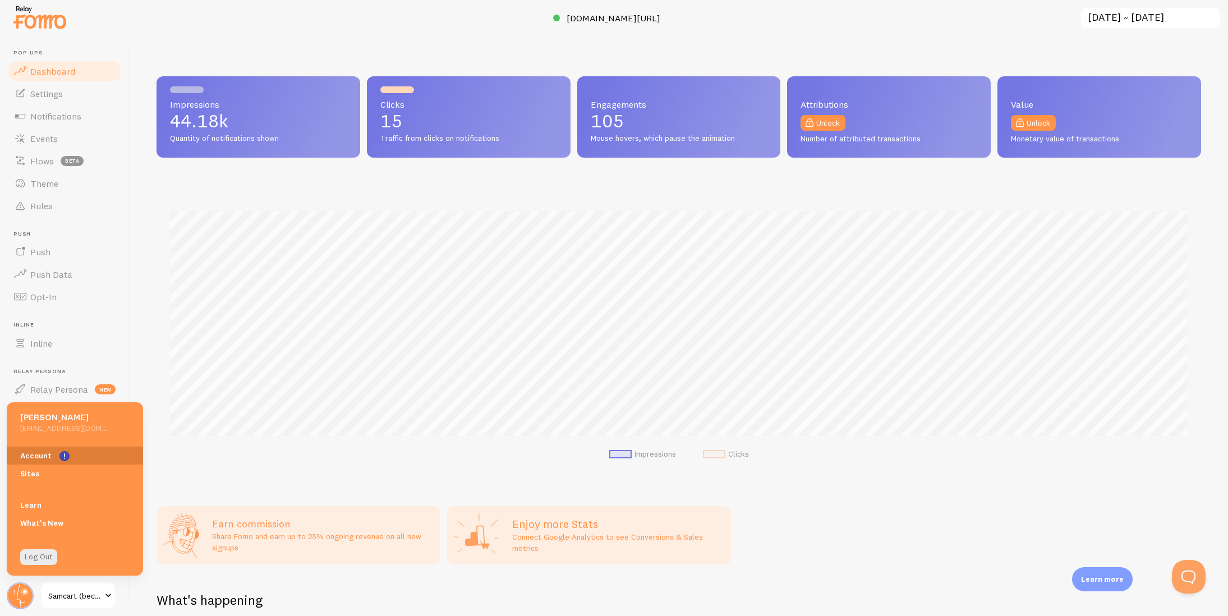
click at [38, 457] on link "Account" at bounding box center [75, 455] width 136 height 18
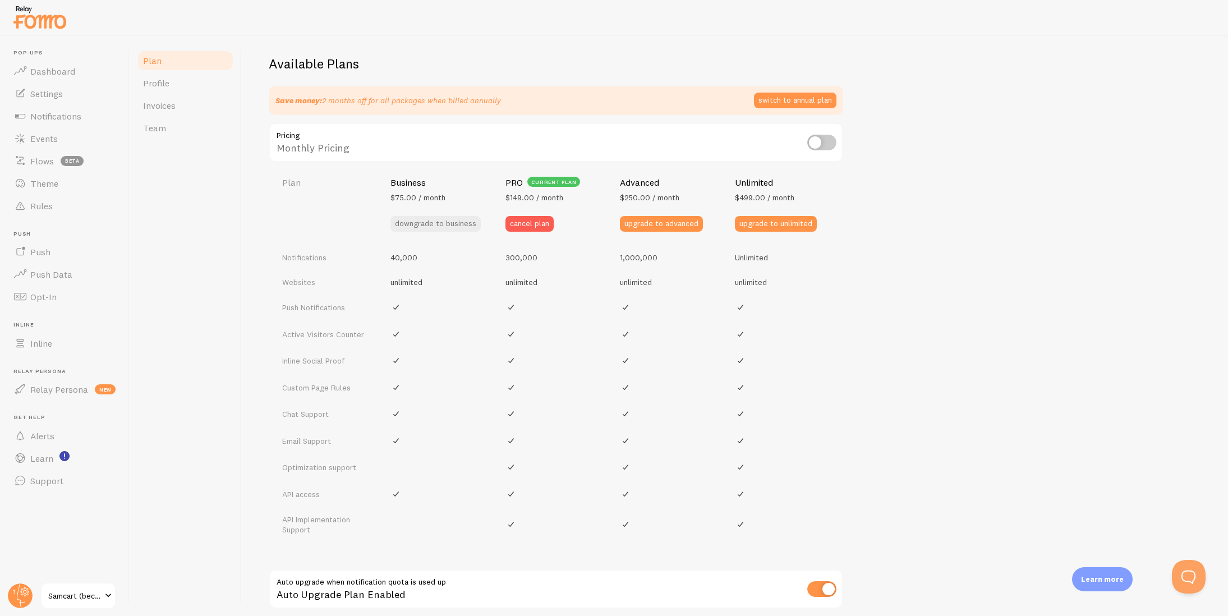
scroll to position [405, 0]
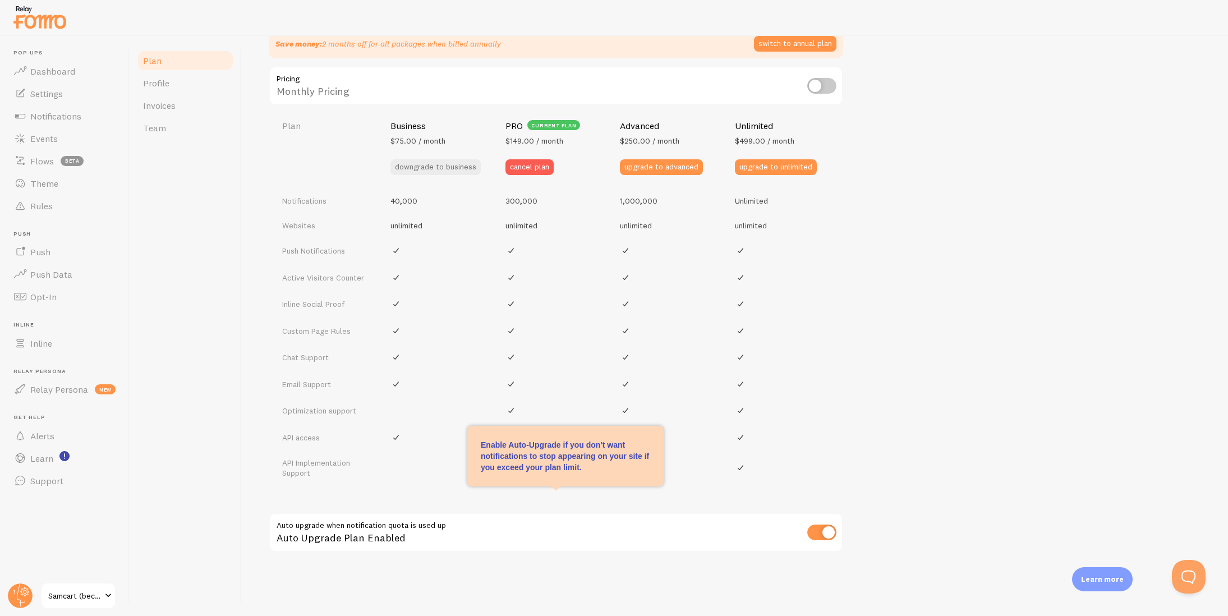
click at [822, 528] on input "checkbox" at bounding box center [821, 532] width 29 height 16
checkbox input "false"
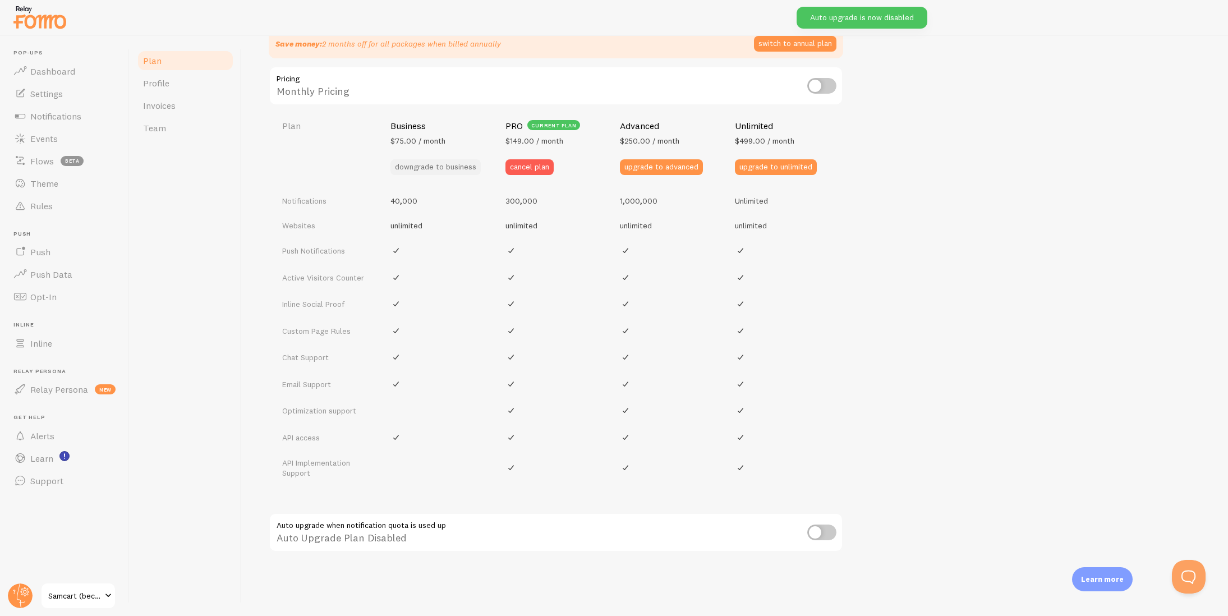
click at [455, 164] on button "downgrade to business" at bounding box center [435, 167] width 90 height 16
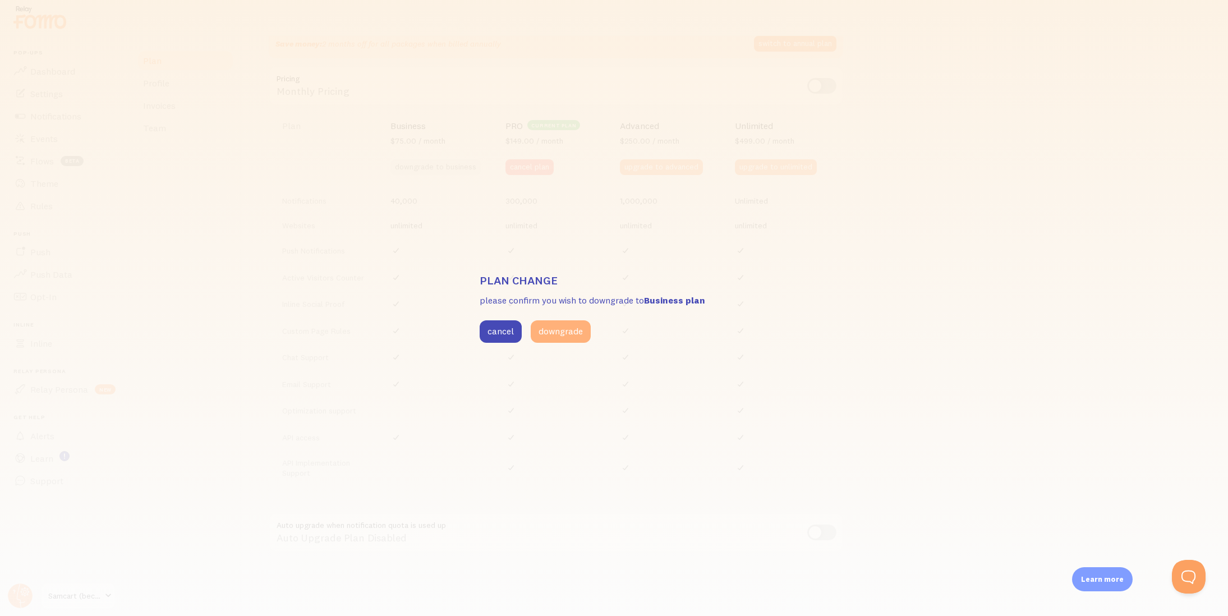
click at [563, 335] on button "downgrade" at bounding box center [561, 331] width 60 height 22
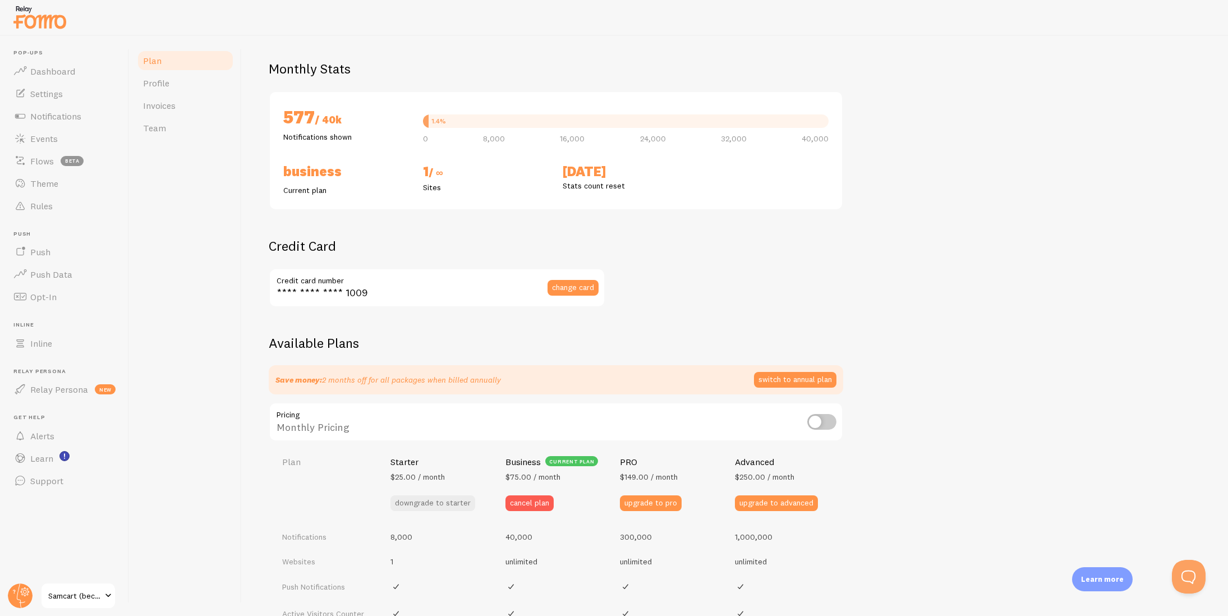
scroll to position [0, 0]
